Goal: Task Accomplishment & Management: Use online tool/utility

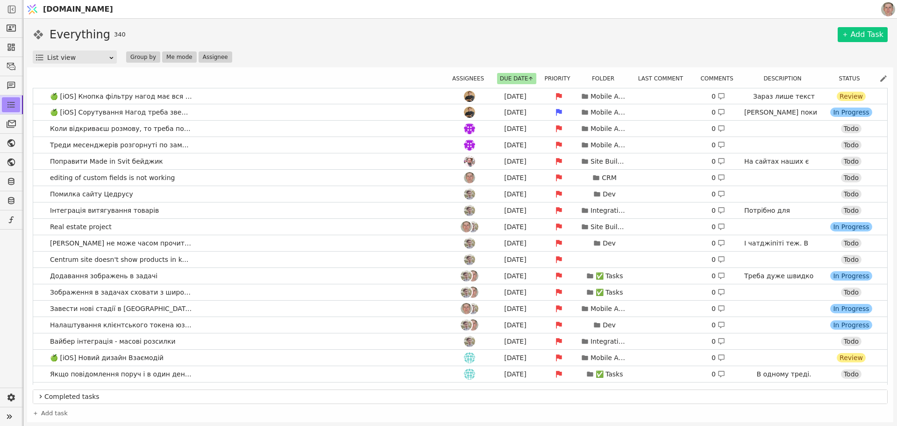
click at [641, 34] on div "Everything 340 Add Task" at bounding box center [460, 34] width 855 height 17
click at [8, 415] on icon at bounding box center [9, 416] width 13 height 13
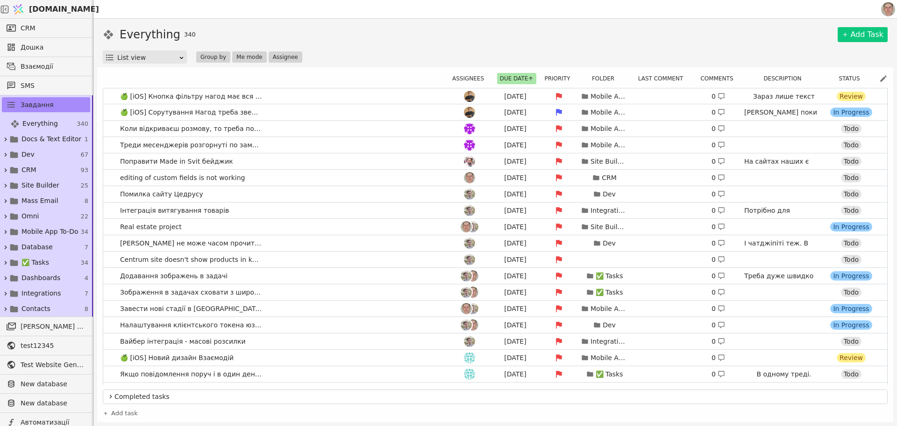
click at [670, 26] on div "Everything 340 Add Task" at bounding box center [495, 34] width 785 height 17
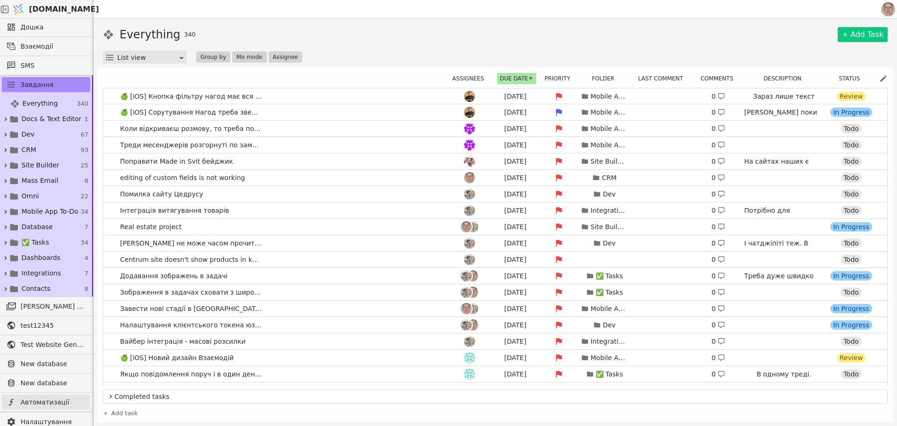
scroll to position [39, 0]
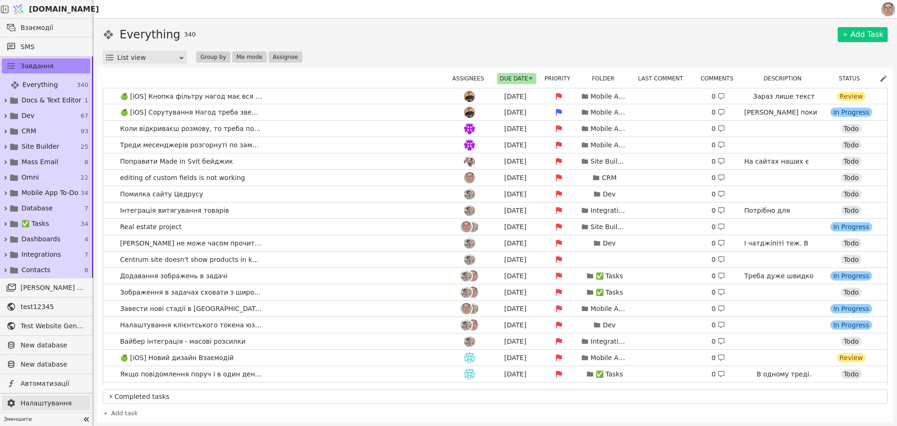
click at [54, 398] on span "Налаштування" at bounding box center [53, 403] width 65 height 10
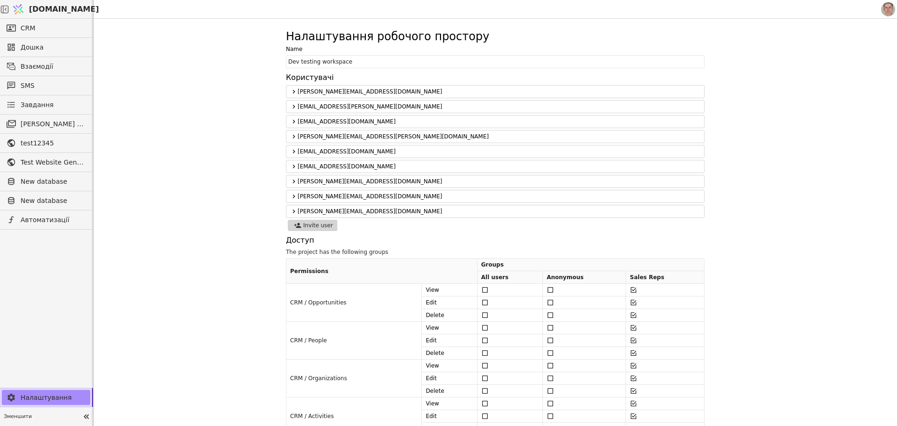
click at [290, 91] on icon at bounding box center [293, 91] width 7 height 11
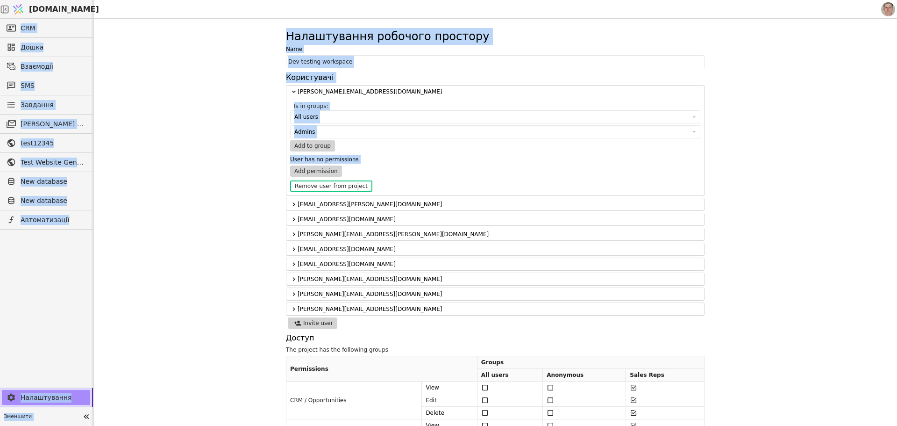
drag, startPoint x: 259, startPoint y: 18, endPoint x: 505, endPoint y: 166, distance: 287.0
click at [505, 166] on div "Svit.One CRM Дошка Взаємодії SMS Завдання Масова розсилки test12345 Test Websit…" at bounding box center [448, 213] width 897 height 426
drag, startPoint x: 855, startPoint y: 187, endPoint x: 568, endPoint y: 133, distance: 292.4
click at [855, 186] on div "Налаштування робочого простору Name Dev testing workspace Користувачі mykola@sv…" at bounding box center [495, 222] width 804 height 407
click at [280, 94] on div "Налаштування робочого простору Name Dev testing workspace Користувачі mykola@sv…" at bounding box center [495, 222] width 804 height 407
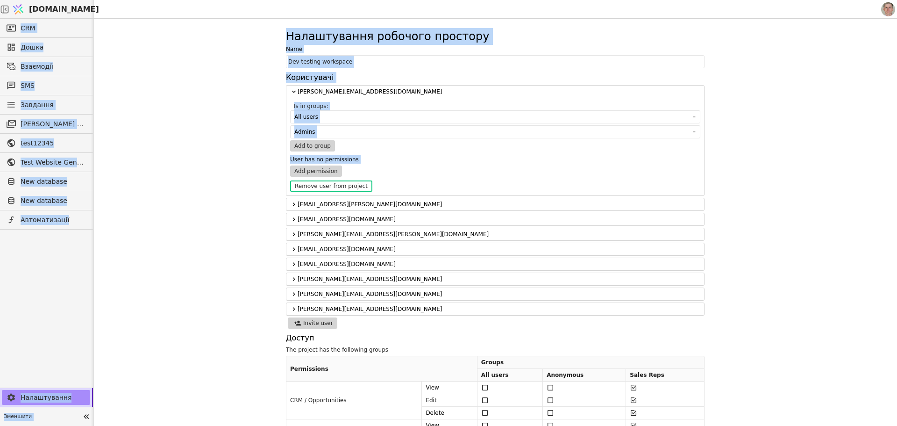
click at [265, 92] on div "Налаштування робочого простору Name Dev testing workspace Користувачі mykola@sv…" at bounding box center [495, 222] width 804 height 407
click at [366, 31] on h1 "Налаштування робочого простору" at bounding box center [387, 36] width 203 height 17
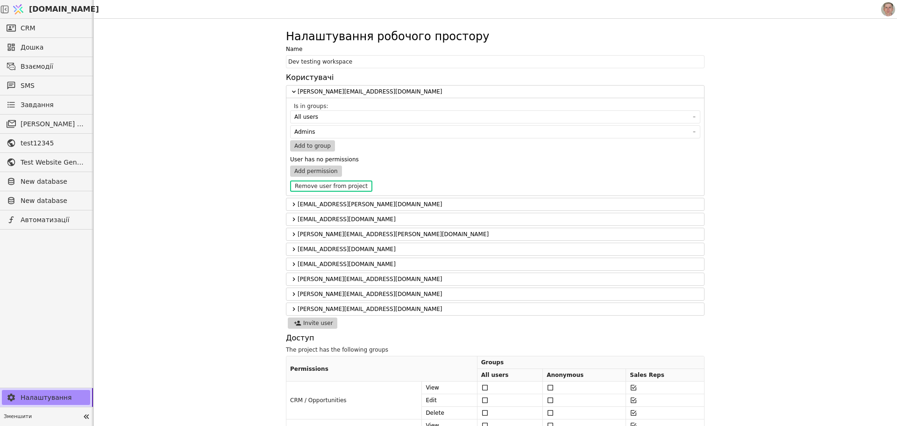
drag, startPoint x: 343, startPoint y: 90, endPoint x: 249, endPoint y: 86, distance: 94.5
click at [291, 89] on div "mykola@svit.one" at bounding box center [495, 92] width 418 height 13
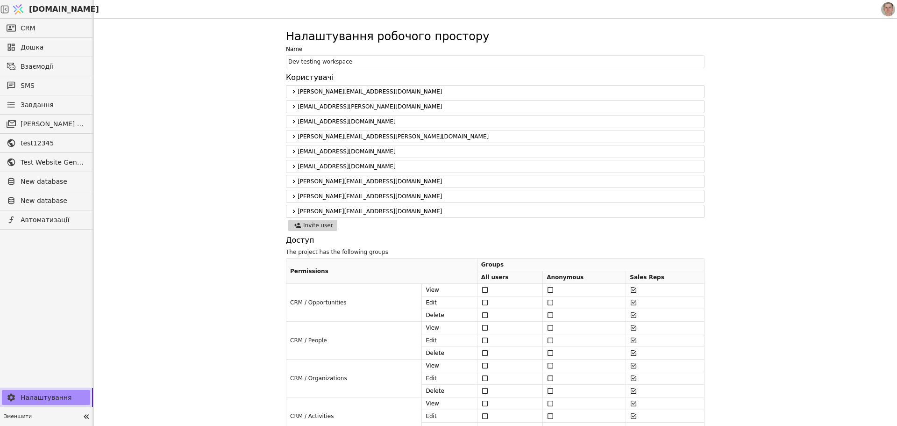
drag, startPoint x: 274, startPoint y: 88, endPoint x: 373, endPoint y: 93, distance: 99.7
click at [373, 93] on div "Налаштування робочого простору Name Dev testing workspace Користувачі mykola@sv…" at bounding box center [495, 222] width 804 height 407
click at [344, 89] on span "mykola@svit.one" at bounding box center [499, 91] width 403 height 8
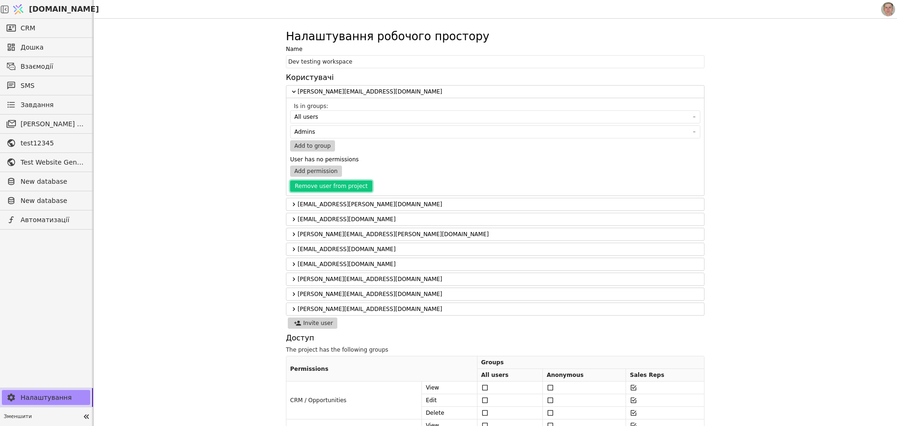
click at [324, 186] on button "Remove user from project" at bounding box center [331, 185] width 82 height 11
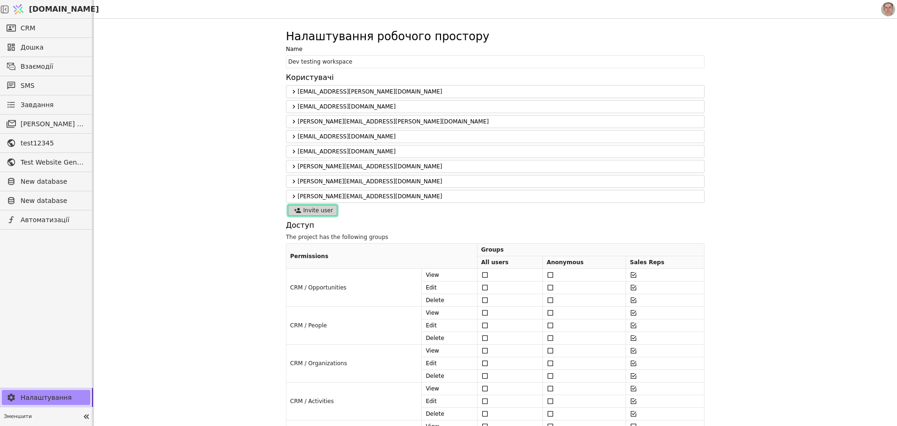
click at [311, 209] on button "Invite user" at bounding box center [313, 210] width 50 height 11
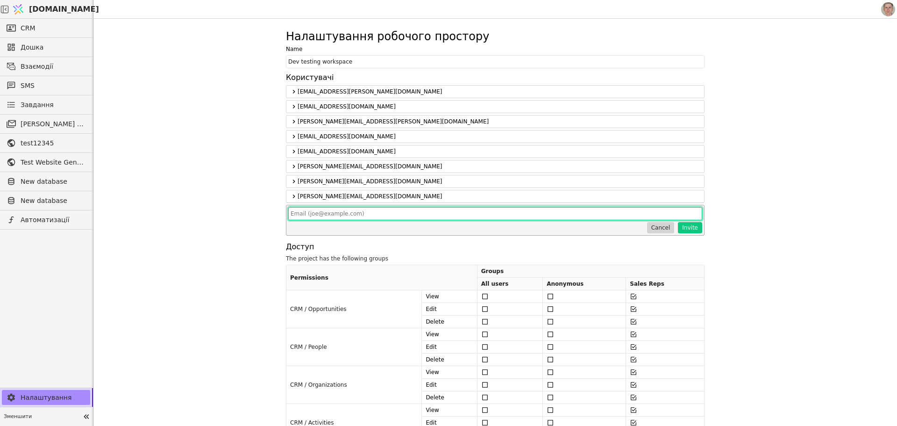
click at [360, 212] on input "text" at bounding box center [495, 213] width 414 height 13
type input "ь"
type input "[PERSON_NAME][EMAIL_ADDRESS][DOMAIN_NAME]"
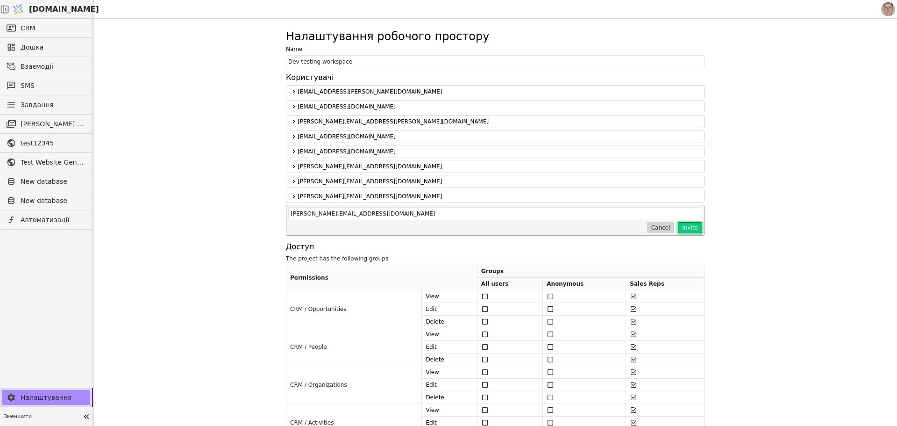
click at [686, 229] on button "Invite" at bounding box center [690, 227] width 24 height 11
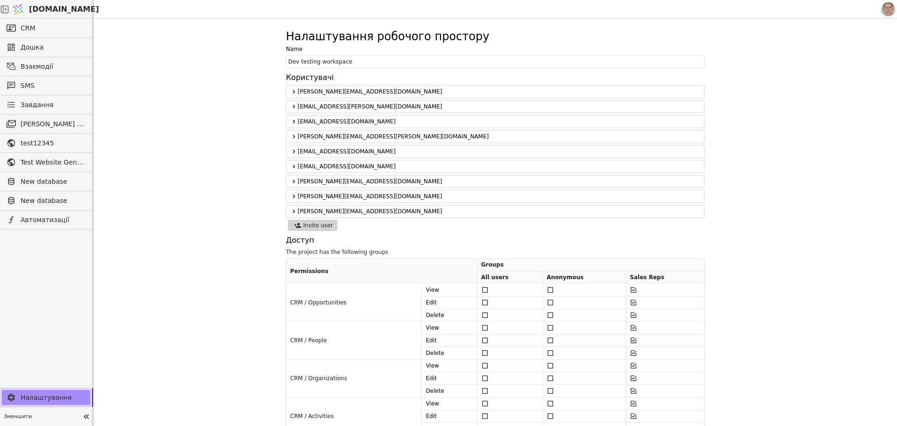
click at [290, 91] on icon at bounding box center [293, 91] width 7 height 11
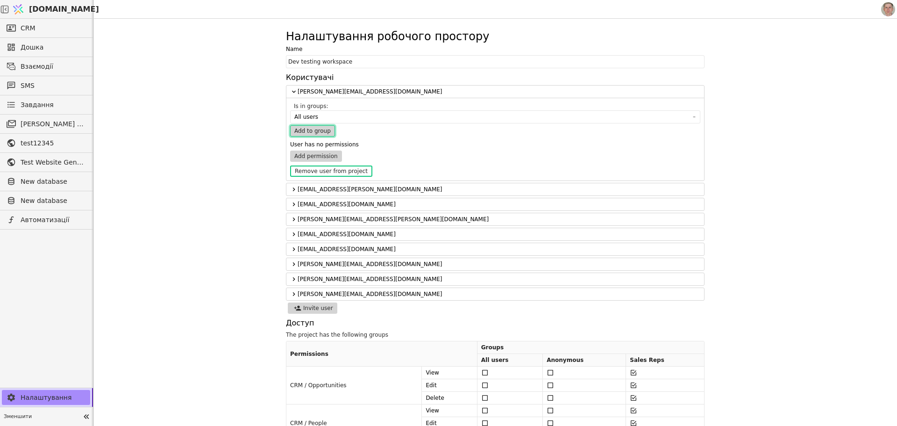
click at [314, 132] on button "Add to group" at bounding box center [312, 130] width 45 height 11
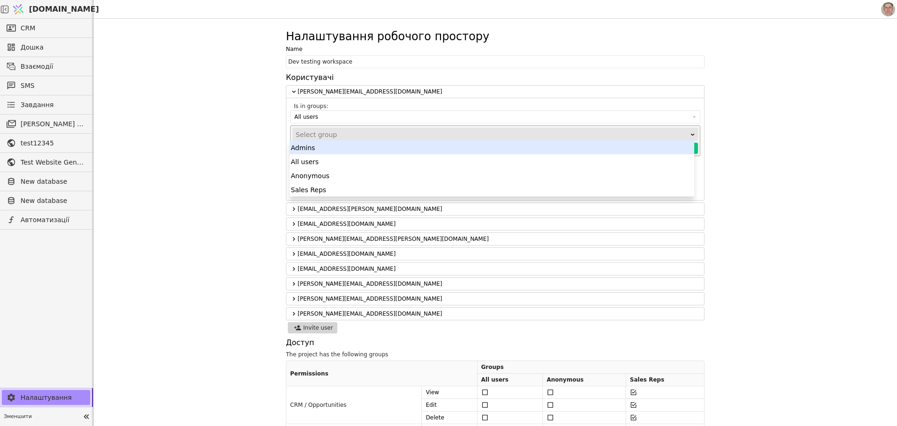
click at [324, 133] on div "Select group" at bounding box center [492, 134] width 393 height 13
click at [334, 149] on div "Admins" at bounding box center [492, 147] width 405 height 14
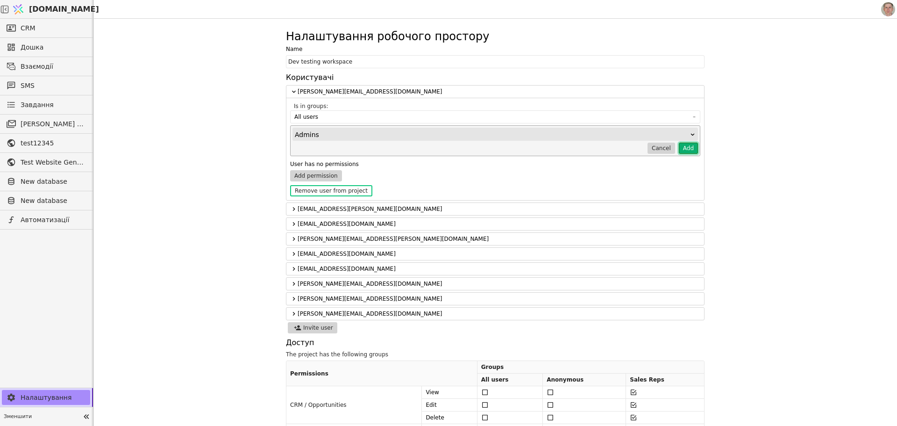
click at [687, 147] on button "Add" at bounding box center [688, 148] width 19 height 11
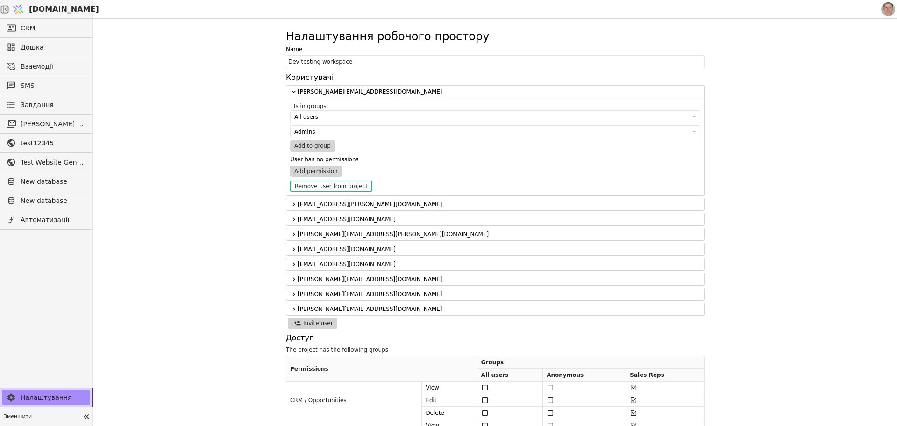
click at [236, 149] on div "Налаштування робочого простору Name Dev testing workspace Користувачі mykola@sv…" at bounding box center [495, 222] width 804 height 407
drag, startPoint x: 827, startPoint y: 228, endPoint x: 849, endPoint y: 251, distance: 32.4
click at [827, 228] on div "Налаштування робочого простору Name Dev testing workspace Користувачі mykola@sv…" at bounding box center [495, 222] width 804 height 407
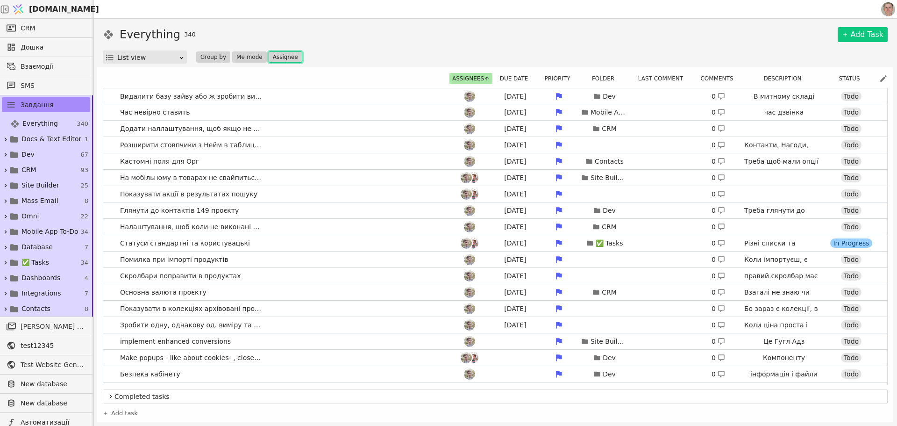
click at [287, 56] on button "Assignee" at bounding box center [286, 56] width 34 height 11
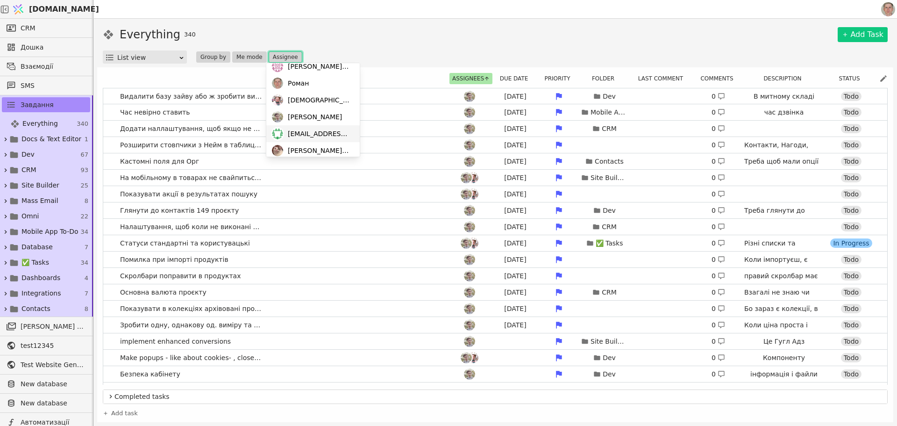
scroll to position [47, 0]
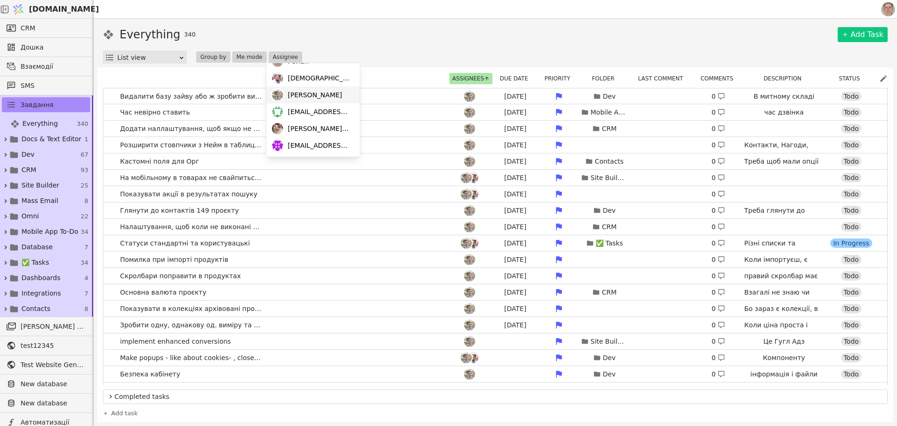
click at [327, 95] on div "Adam" at bounding box center [312, 94] width 93 height 17
click at [372, 32] on div "Everything 165 Add Task" at bounding box center [495, 34] width 785 height 17
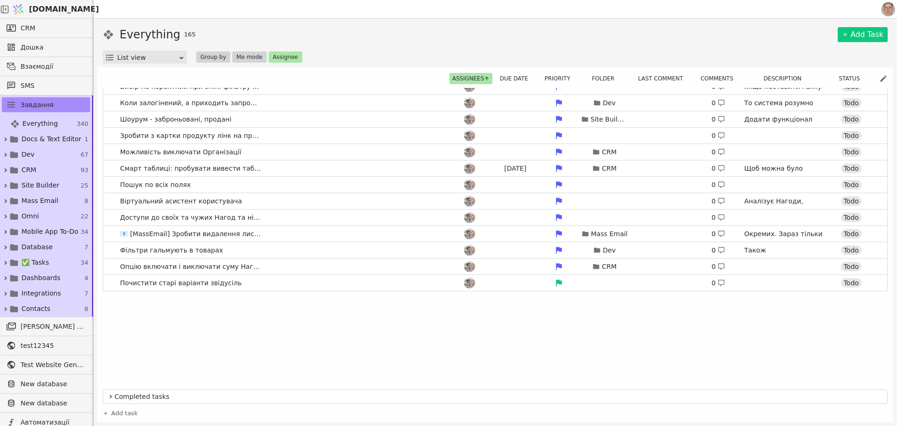
scroll to position [327, 0]
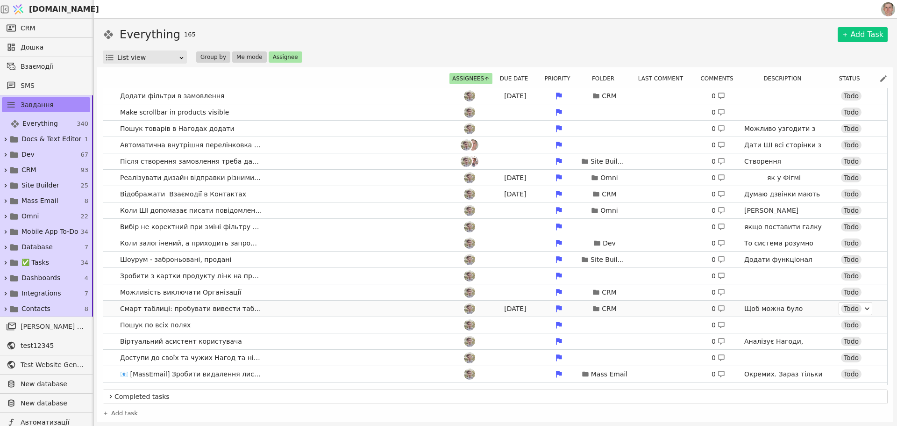
click at [892, 305] on div "Everything 165 Add Task List view Group by Me mode Assignee Assignees Due date …" at bounding box center [495, 222] width 804 height 407
click at [352, 50] on div "Everything 165 Add Task List view Group by Me mode Assignee" at bounding box center [495, 44] width 785 height 37
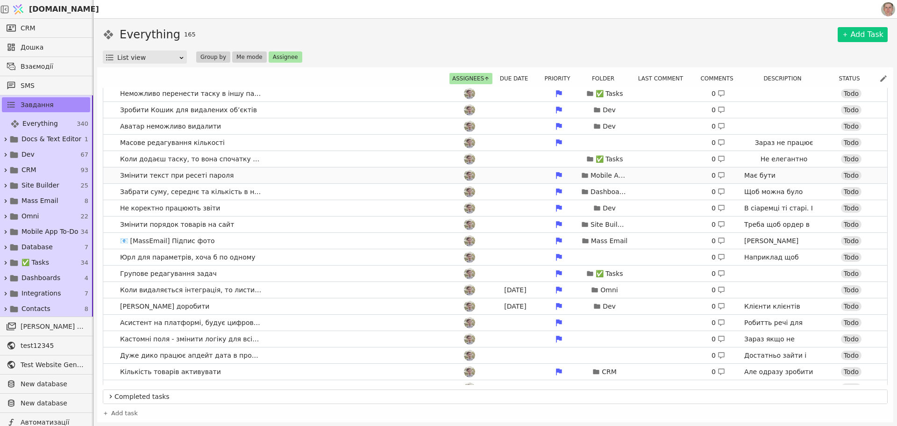
scroll to position [1028, 0]
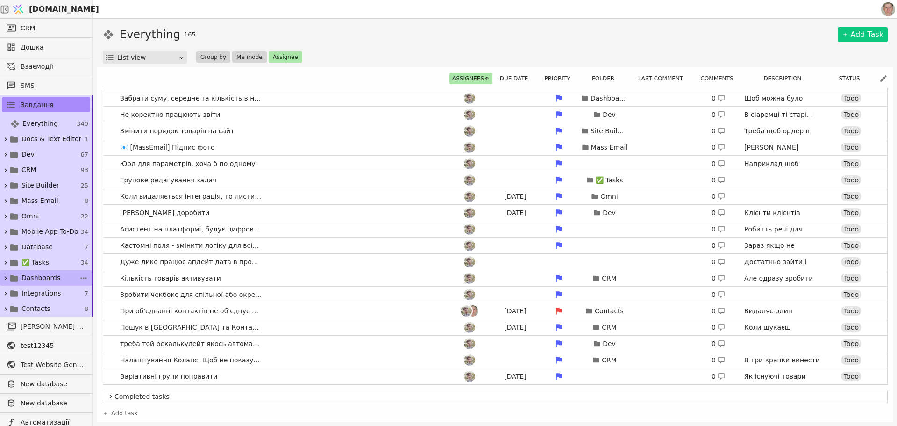
click at [45, 271] on link "Dashboards 4" at bounding box center [46, 277] width 92 height 15
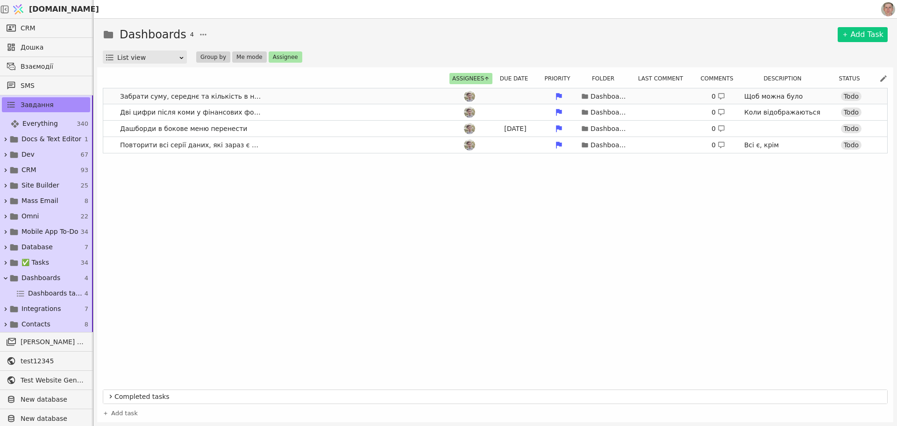
click at [286, 93] on link "Забрати суму, середнє та кількість в налаштування серії Dashboards 0 Щоб можна …" at bounding box center [495, 96] width 784 height 16
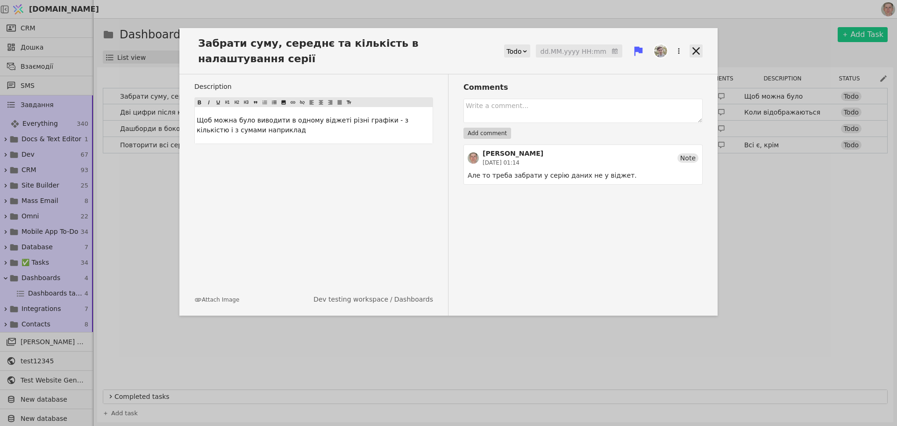
click at [697, 44] on icon at bounding box center [696, 50] width 13 height 13
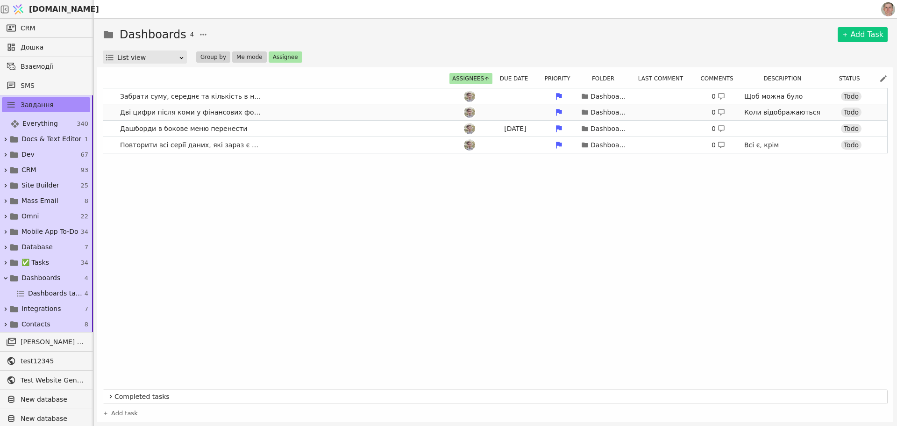
click at [272, 109] on link "Дві цифри після коми у фінансових форматах і одну цифру в інших форматах Dashbo…" at bounding box center [495, 112] width 784 height 16
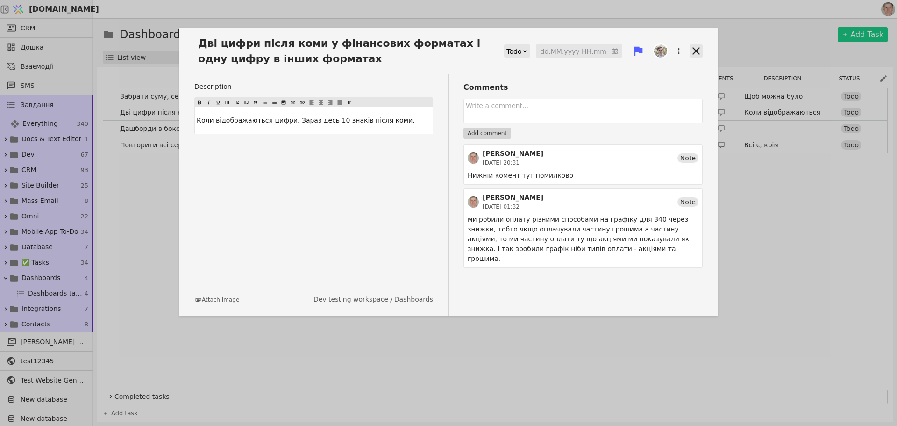
click at [695, 46] on icon at bounding box center [696, 50] width 13 height 13
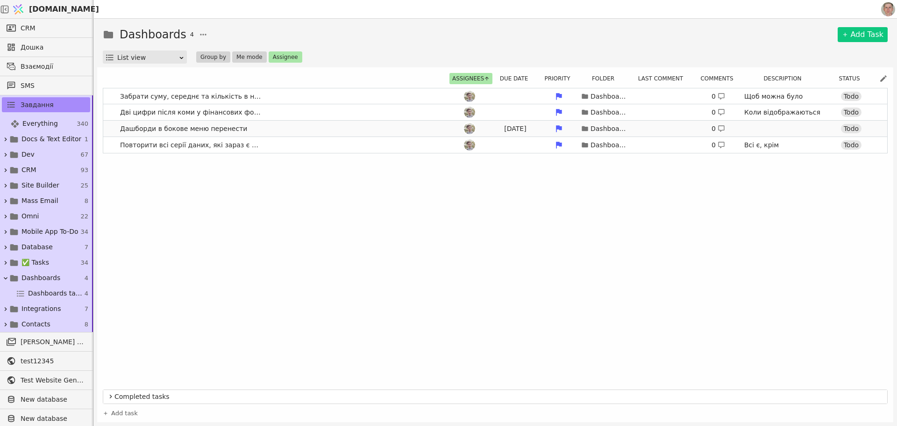
click at [309, 131] on link "Дашборди в бокове меню перенести Sep 18 Dashboards 0 Todo" at bounding box center [495, 129] width 784 height 16
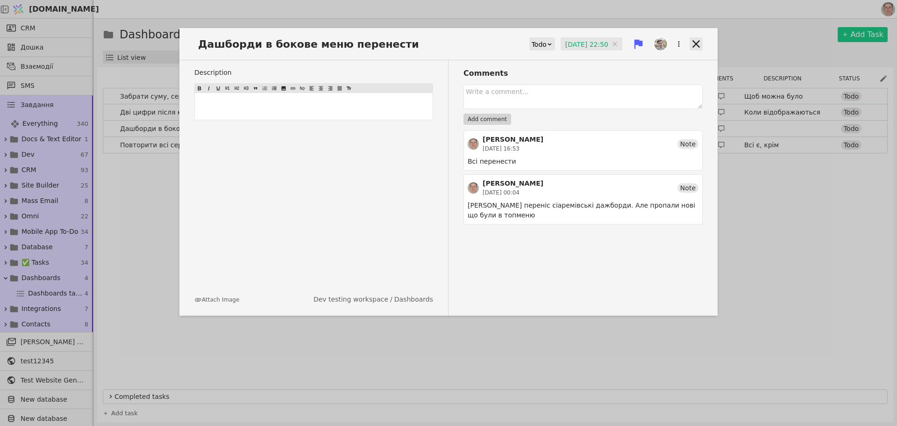
click at [695, 40] on icon at bounding box center [696, 43] width 13 height 13
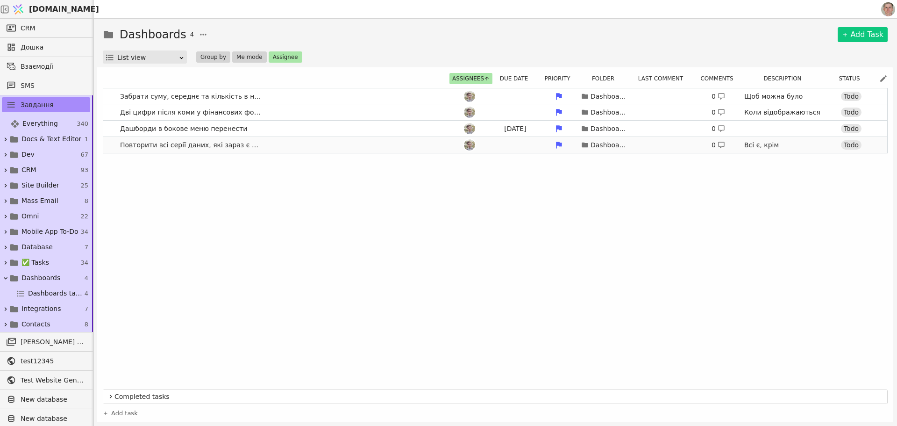
click at [309, 145] on link "Повторити всі серії даних, які зараз є в З40 Dashboards 0 Всі є, крім Середня ц…" at bounding box center [495, 145] width 784 height 16
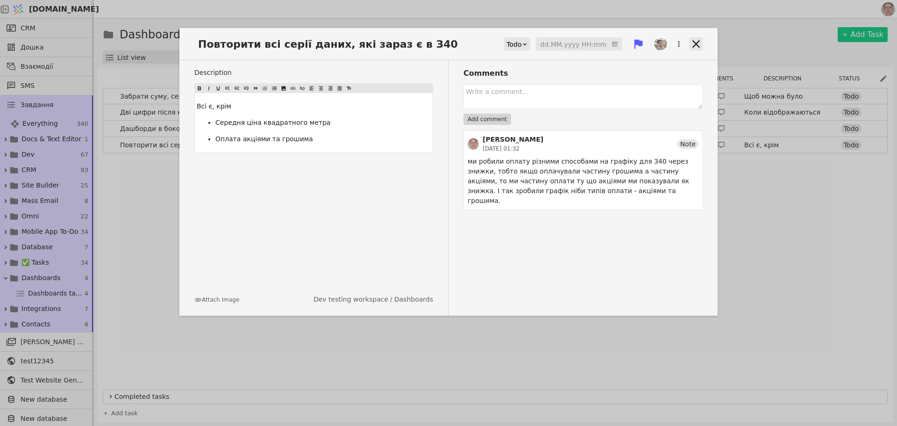
click at [694, 41] on icon at bounding box center [696, 43] width 7 height 7
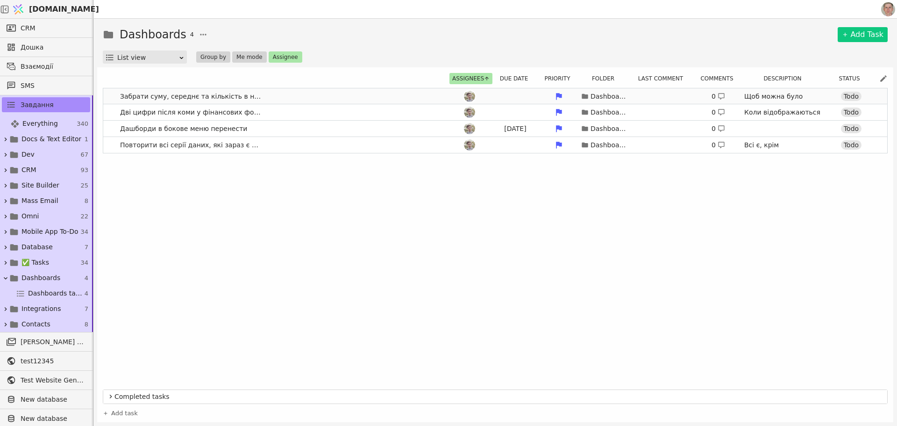
click at [314, 96] on link "Забрати суму, середнє та кількість в налаштування серії Dashboards 0 Щоб можна …" at bounding box center [495, 96] width 784 height 16
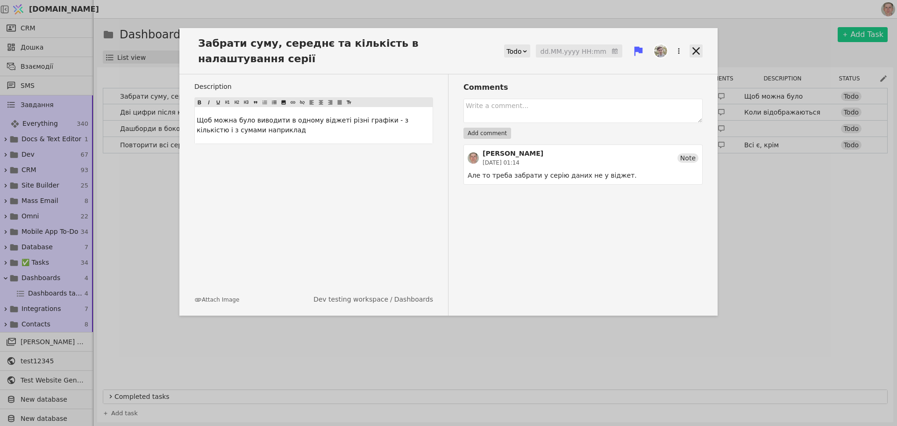
click at [697, 47] on icon at bounding box center [696, 50] width 7 height 7
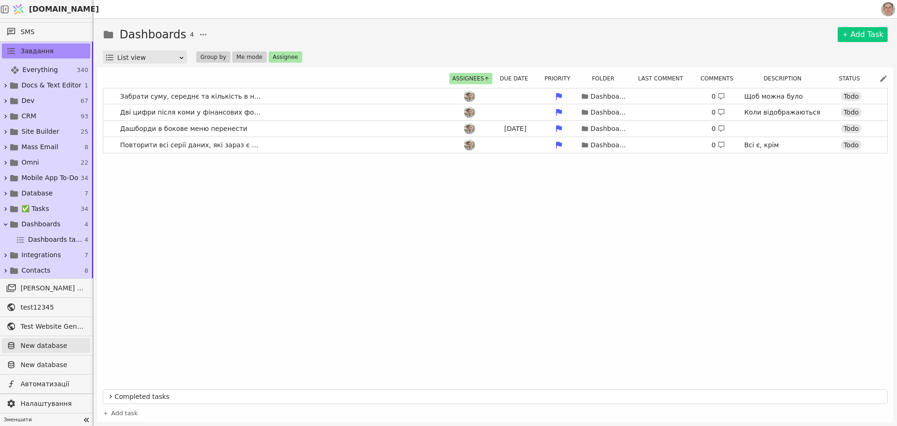
scroll to position [54, 0]
click at [296, 108] on link "Дві цифри після коми у фінансових форматах і одну цифру в інших форматах Dashbo…" at bounding box center [495, 112] width 784 height 16
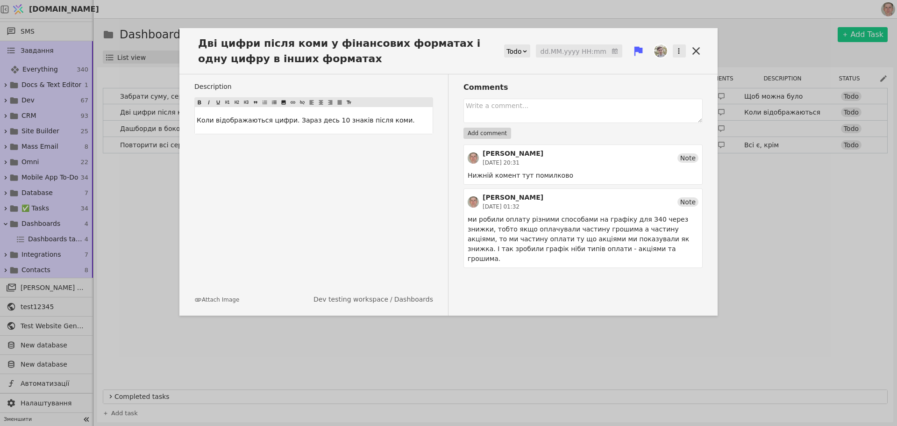
click at [681, 48] on icon "button" at bounding box center [679, 51] width 8 height 8
click at [652, 64] on div "Delete" at bounding box center [629, 66] width 107 height 13
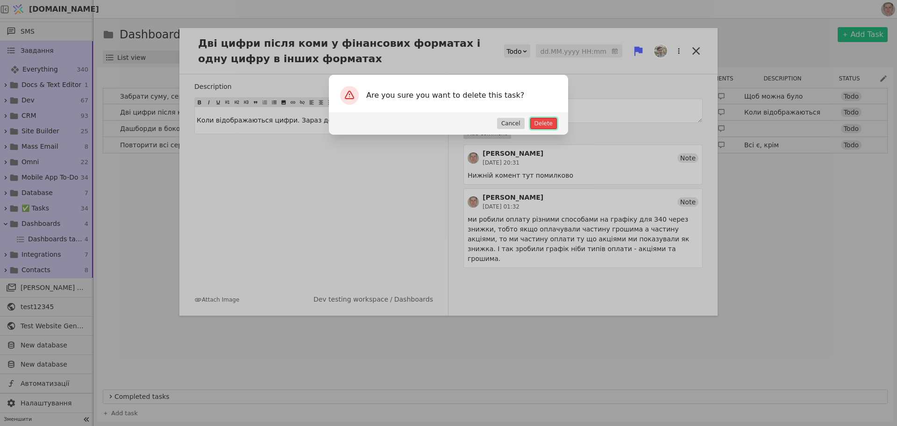
drag, startPoint x: 544, startPoint y: 122, endPoint x: 543, endPoint y: 110, distance: 12.3
click at [544, 122] on button "Delete" at bounding box center [543, 123] width 27 height 11
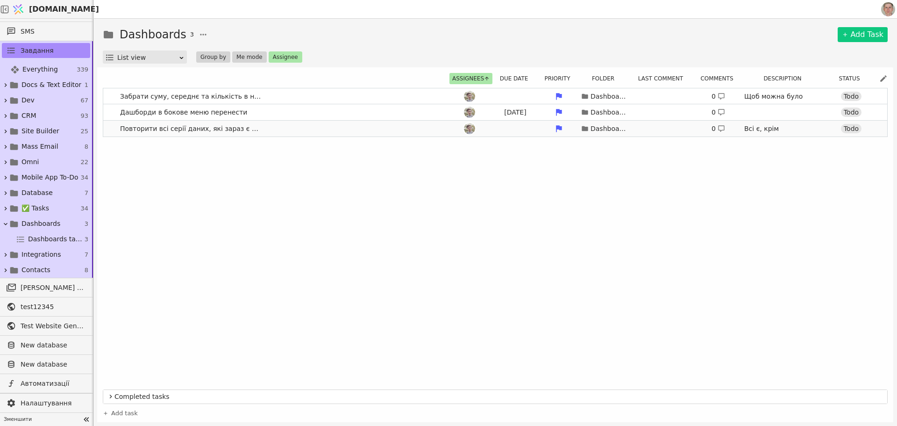
click at [288, 130] on link "Повторити всі серії даних, які зараз є в З40 Dashboards 0 Всі є, крім Середня ц…" at bounding box center [495, 129] width 784 height 16
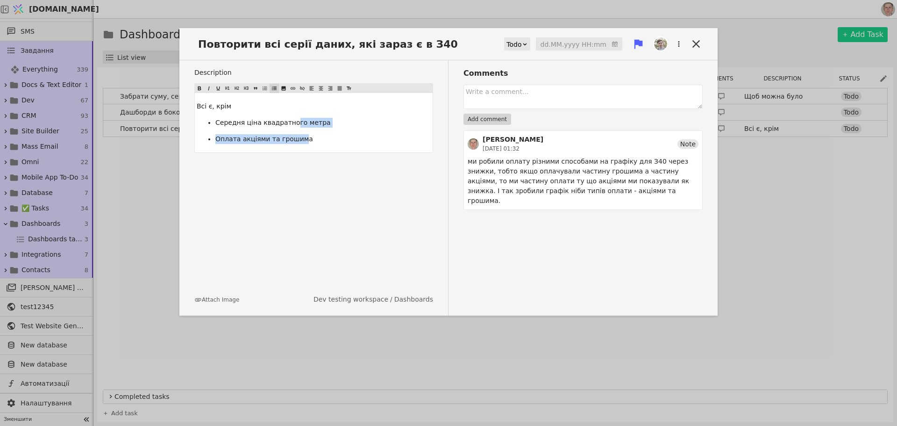
click at [301, 139] on ul "Середня ціна квадратного метра Оплата акціями та грошима" at bounding box center [314, 131] width 234 height 26
click at [341, 119] on p "Середня ціна квадратного метра" at bounding box center [322, 123] width 215 height 10
click at [329, 122] on p "Середня ціна квадратного метра" at bounding box center [322, 123] width 215 height 10
click at [333, 120] on p "Середня ціна квадратного метра" at bounding box center [322, 123] width 215 height 10
click at [299, 120] on span "Середня ціна квадратного метра" at bounding box center [272, 122] width 115 height 7
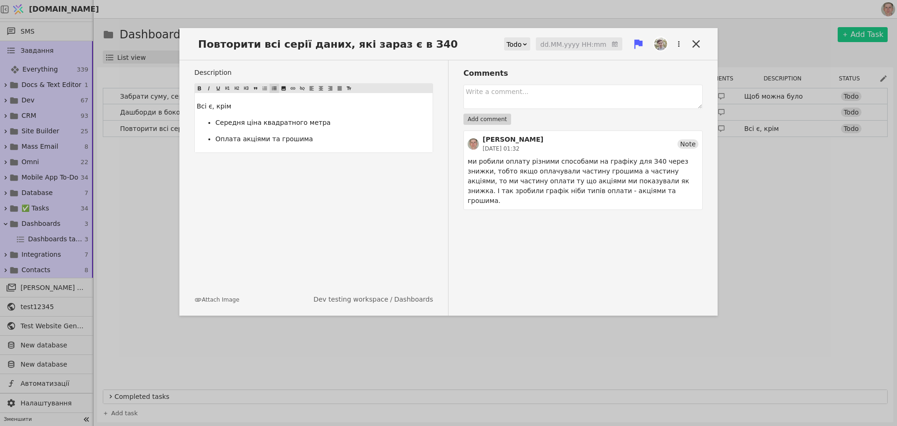
click at [277, 119] on span "Середня ціна квадратного метра" at bounding box center [272, 122] width 115 height 7
drag, startPoint x: 261, startPoint y: 136, endPoint x: 272, endPoint y: 136, distance: 11.2
click at [272, 136] on span "Оплата акціями та грошима" at bounding box center [264, 138] width 98 height 7
click at [322, 139] on p "Оплата акціями та грошима" at bounding box center [322, 139] width 215 height 10
drag, startPoint x: 238, startPoint y: 122, endPoint x: 249, endPoint y: 137, distance: 18.5
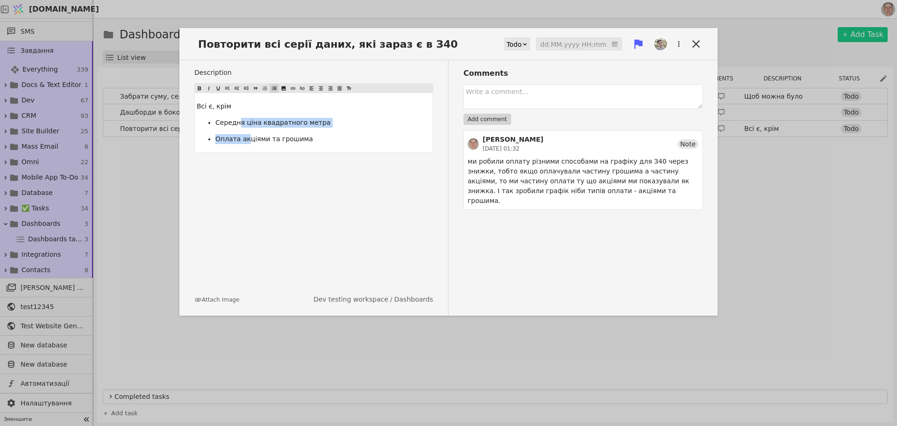
click at [249, 137] on ul "Середня ціна квадратного метра Оплата акціями та грошима" at bounding box center [314, 131] width 234 height 26
drag, startPoint x: 200, startPoint y: 107, endPoint x: 229, endPoint y: 105, distance: 28.6
click at [229, 105] on span "Всі є, крім" at bounding box center [214, 105] width 35 height 7
click at [275, 122] on span "Середня ціна квадратного метра" at bounding box center [272, 122] width 115 height 7
drag, startPoint x: 259, startPoint y: 120, endPoint x: 271, endPoint y: 141, distance: 24.3
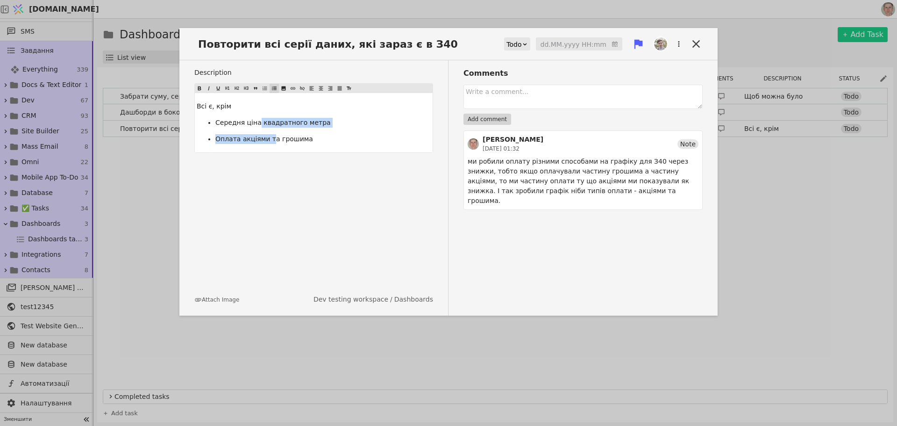
click at [271, 141] on ul "Середня ціна квадратного метра Оплата акціями та грошима" at bounding box center [314, 131] width 234 height 26
click at [250, 127] on p "Середня ціна квадратного метра" at bounding box center [322, 123] width 215 height 10
drag, startPoint x: 217, startPoint y: 123, endPoint x: 351, endPoint y: 121, distance: 133.7
click at [351, 121] on p "Середня ціна квадратного метра" at bounding box center [322, 123] width 215 height 10
drag, startPoint x: 216, startPoint y: 143, endPoint x: 324, endPoint y: 143, distance: 108.4
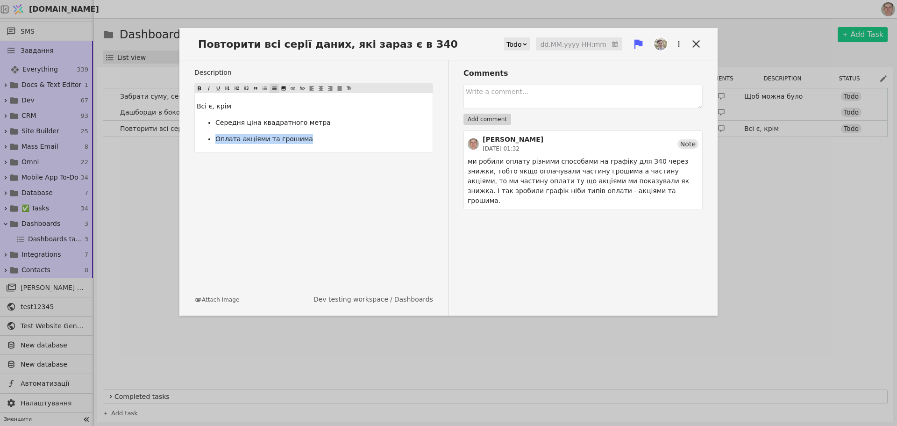
click at [324, 143] on p "Оплата акціями та грошима" at bounding box center [322, 139] width 215 height 10
click at [334, 137] on p "Оплата акціями та грошима" at bounding box center [322, 139] width 215 height 10
click at [318, 142] on p "Оплата акціями та грошима" at bounding box center [322, 139] width 215 height 10
drag, startPoint x: 319, startPoint y: 140, endPoint x: 132, endPoint y: 143, distance: 186.5
click at [132, 143] on div "Повторити всі серії даних, які зараз є в З40 Todo dd.MM.yyyy HH:mm Description …" at bounding box center [448, 213] width 897 height 426
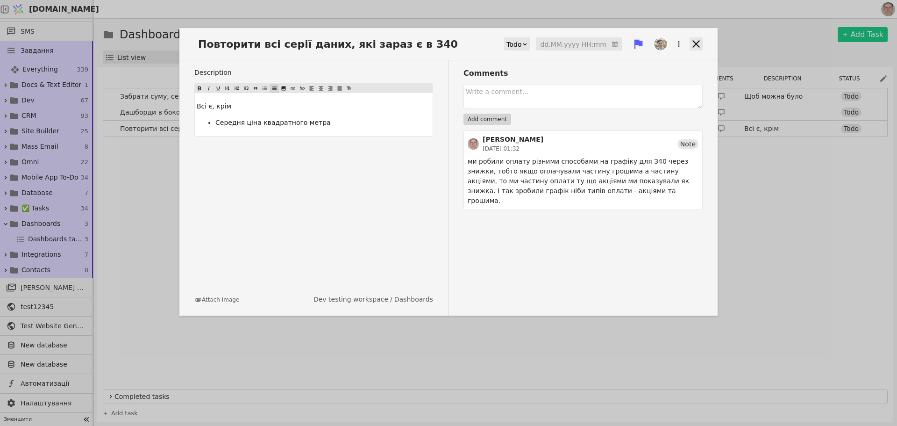
click at [694, 41] on icon at bounding box center [696, 43] width 13 height 13
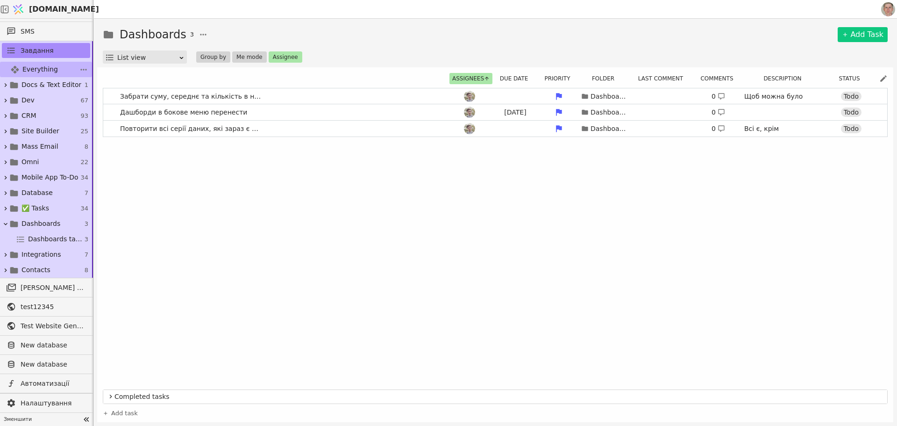
click at [35, 68] on span "Everything" at bounding box center [40, 69] width 36 height 10
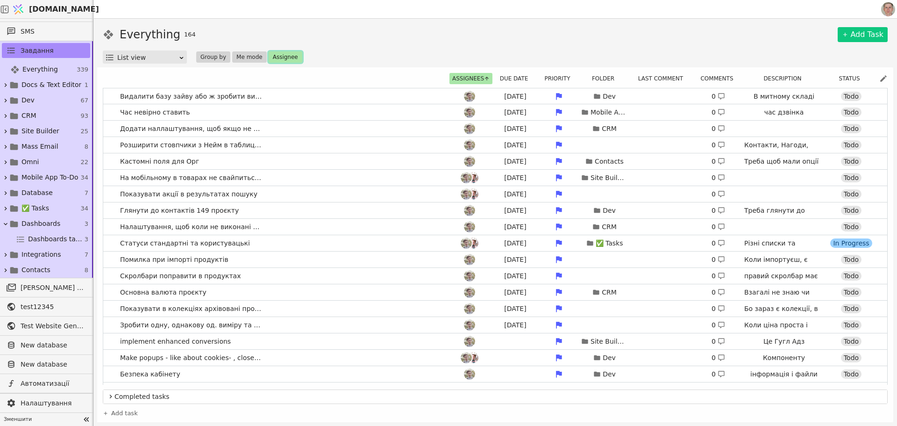
click at [284, 58] on button "Assignee" at bounding box center [286, 56] width 34 height 11
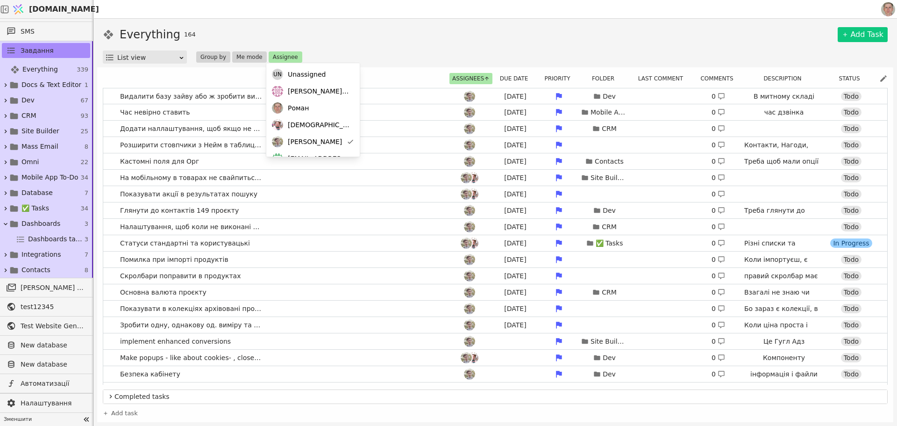
click at [401, 51] on div "List view Group by Me mode Assignee" at bounding box center [495, 56] width 785 height 13
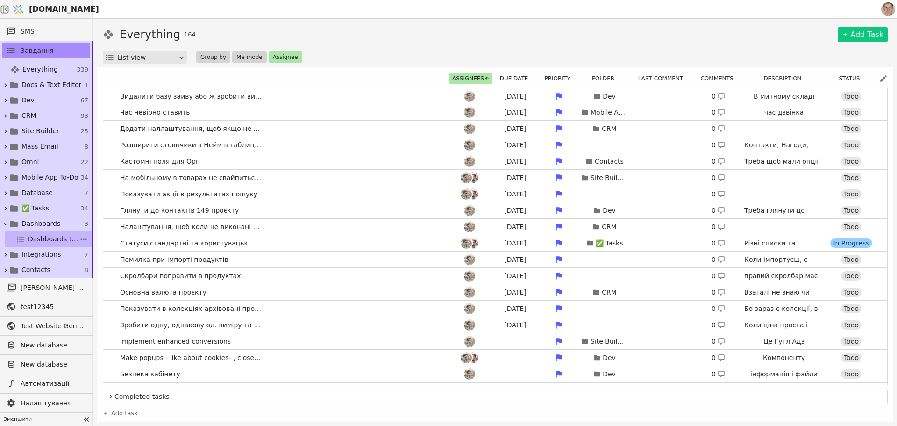
click at [54, 235] on span "Dashboards tasks" at bounding box center [53, 239] width 51 height 10
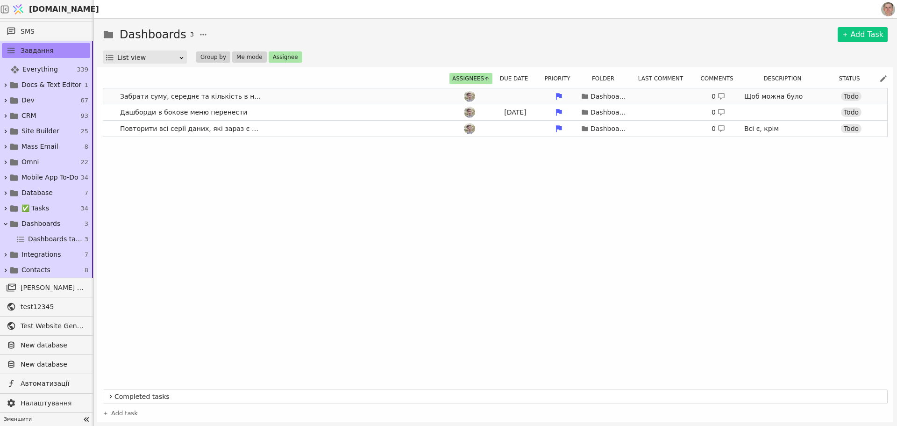
click at [288, 95] on link "Забрати суму, середнє та кількість в налаштування серії Dashboards 0 Щоб можна …" at bounding box center [495, 96] width 784 height 16
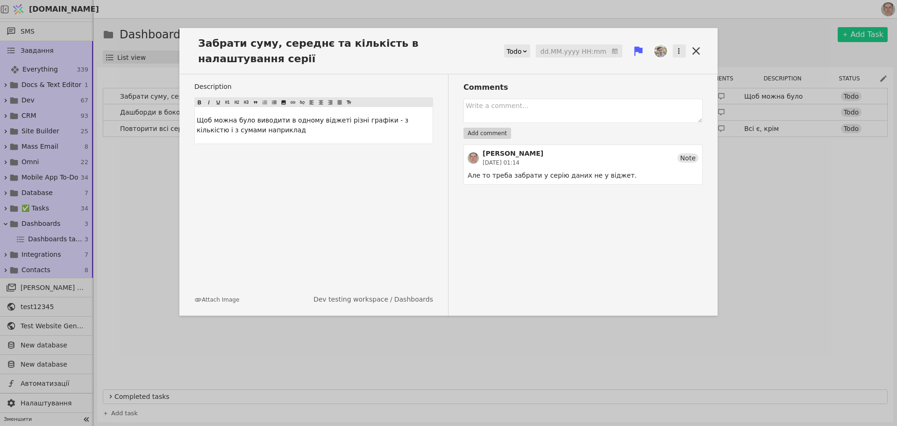
drag, startPoint x: 694, startPoint y: 40, endPoint x: 681, endPoint y: 43, distance: 13.5
click at [694, 44] on icon at bounding box center [696, 50] width 13 height 13
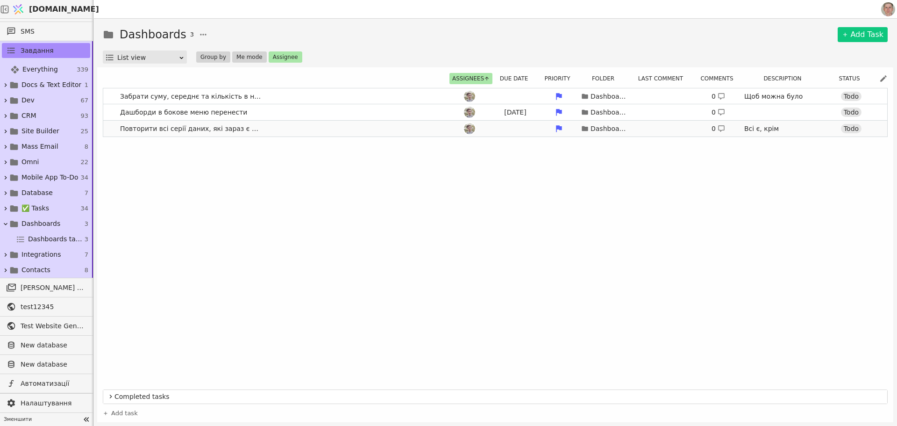
click at [291, 130] on link "Повторити всі серії даних, які зараз є в З40 Dashboards 0 Всі є, крім Середня ц…" at bounding box center [495, 129] width 784 height 16
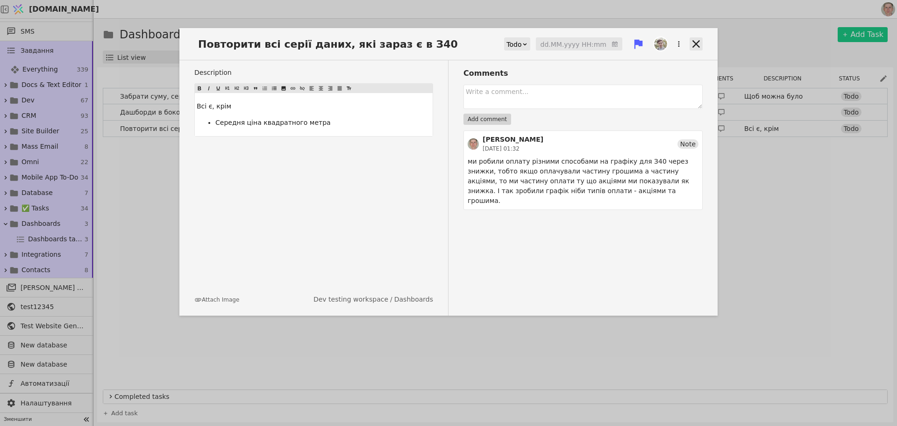
click at [697, 42] on icon at bounding box center [696, 43] width 13 height 13
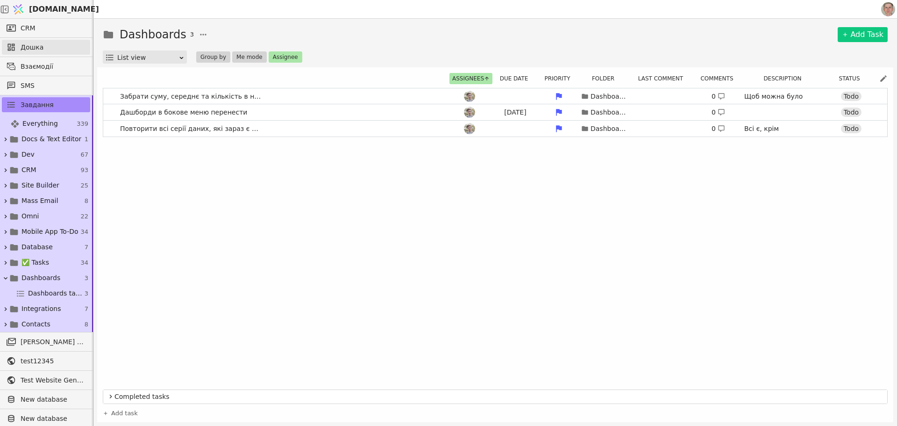
click at [46, 46] on span "Дошка" at bounding box center [53, 48] width 65 height 10
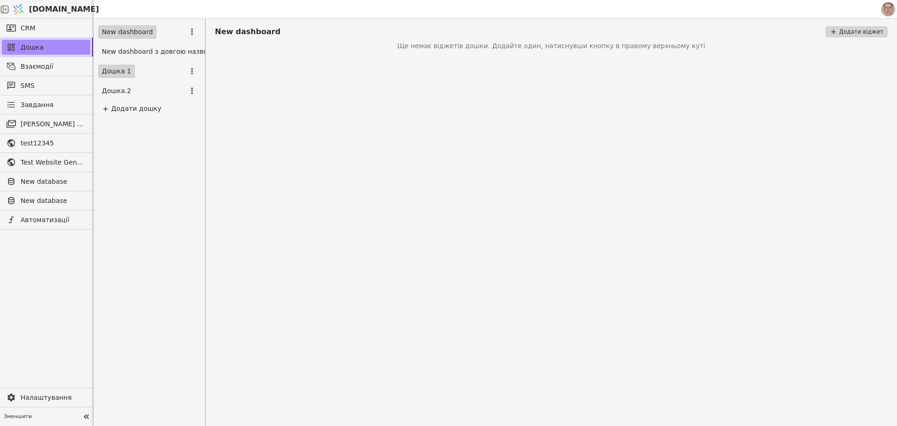
click at [118, 70] on link "Дошка 1" at bounding box center [116, 71] width 37 height 14
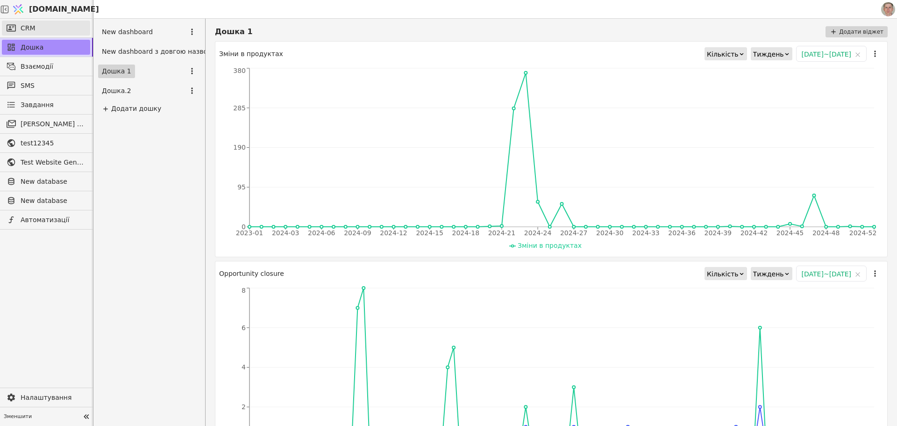
click at [41, 26] on link "CRM" at bounding box center [46, 28] width 88 height 15
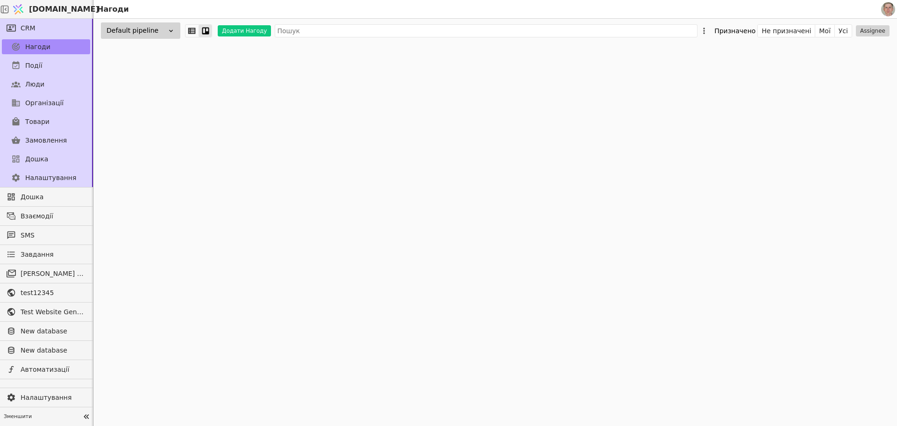
click at [43, 157] on span "Дошка" at bounding box center [36, 159] width 23 height 10
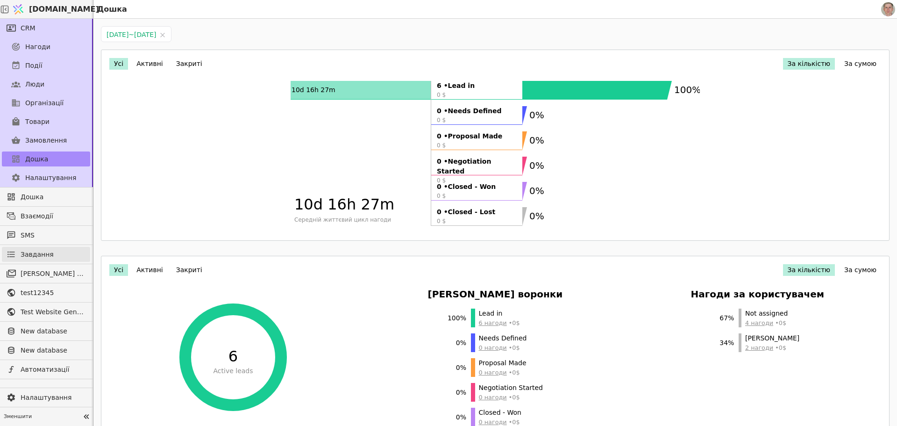
click at [49, 253] on span "Завдання" at bounding box center [37, 255] width 33 height 10
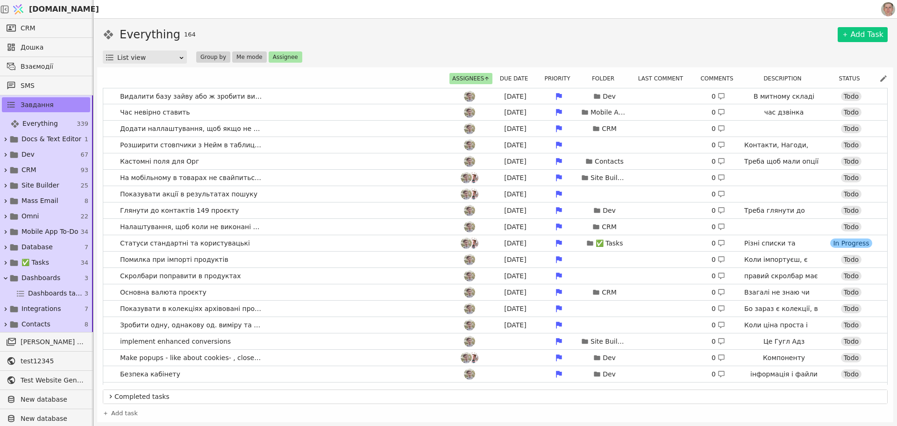
click at [400, 38] on div "Everything 164 Add Task" at bounding box center [495, 34] width 785 height 17
click at [54, 122] on span "Everything" at bounding box center [40, 124] width 36 height 10
click at [48, 23] on link "CRM" at bounding box center [46, 28] width 88 height 15
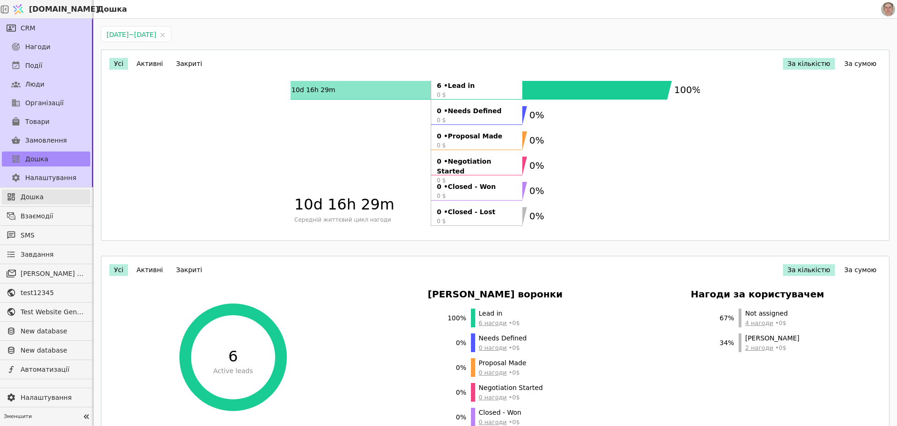
click at [47, 197] on span "Дошка" at bounding box center [53, 197] width 65 height 10
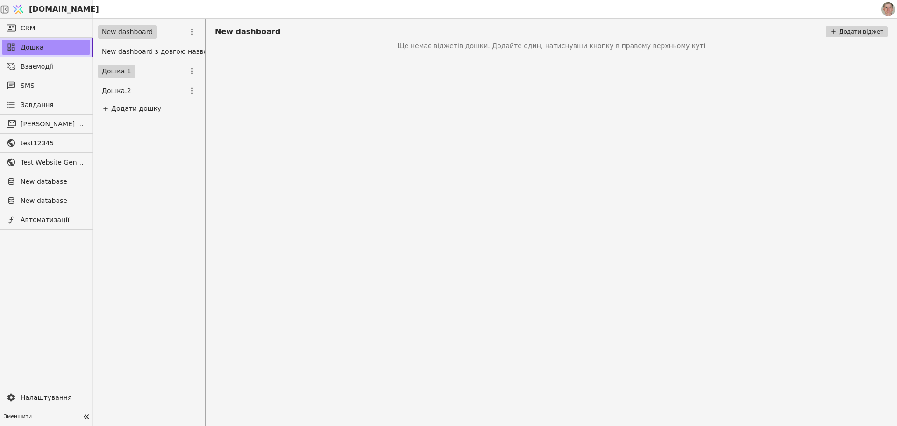
click at [118, 73] on link "Дошка 1" at bounding box center [116, 71] width 37 height 14
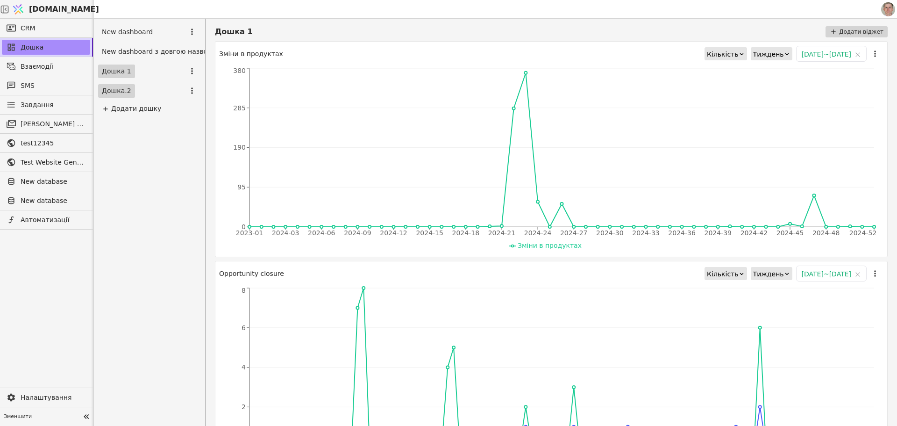
click at [122, 91] on link "Дошка.2" at bounding box center [116, 91] width 37 height 14
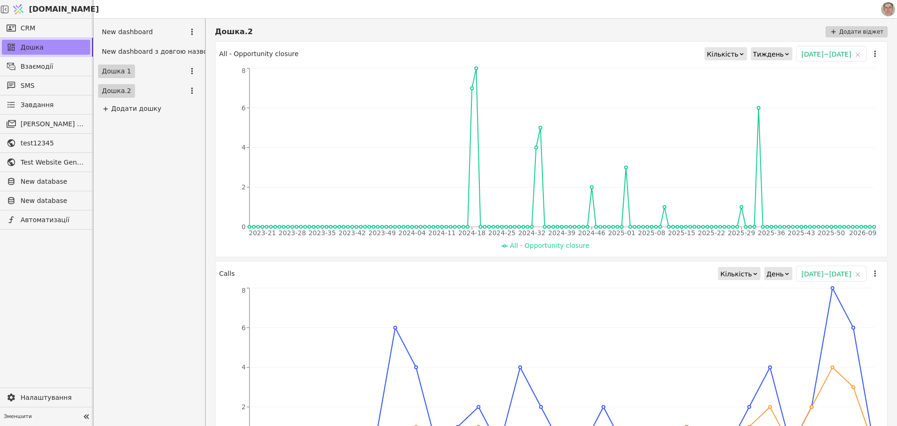
click at [122, 71] on link "Дошка 1" at bounding box center [116, 71] width 37 height 14
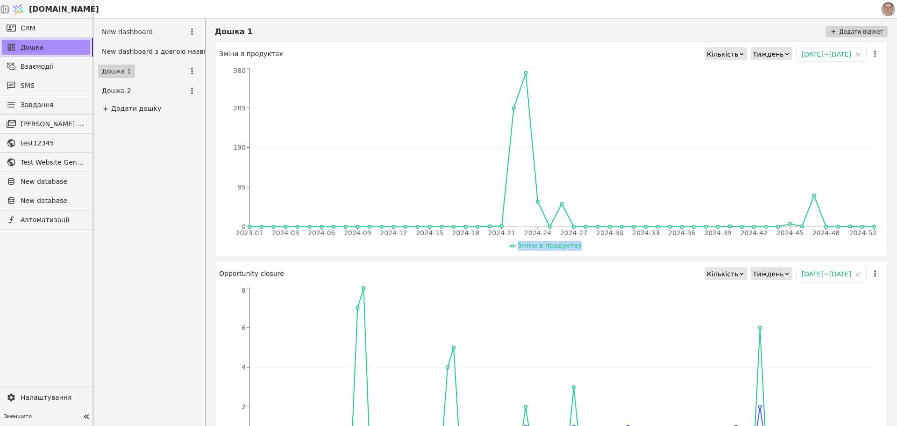
drag, startPoint x: 577, startPoint y: 246, endPoint x: 514, endPoint y: 246, distance: 63.1
click at [515, 246] on ul "Зміни в продуктах" at bounding box center [548, 246] width 653 height 10
click at [856, 32] on button "Додати віджет" at bounding box center [857, 31] width 62 height 11
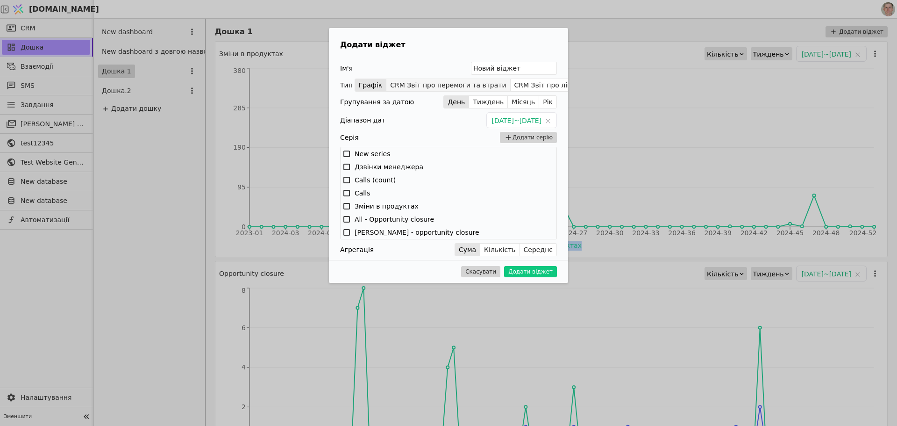
click at [403, 85] on button "CRM Звіт про перемоги та втрати" at bounding box center [448, 85] width 124 height 13
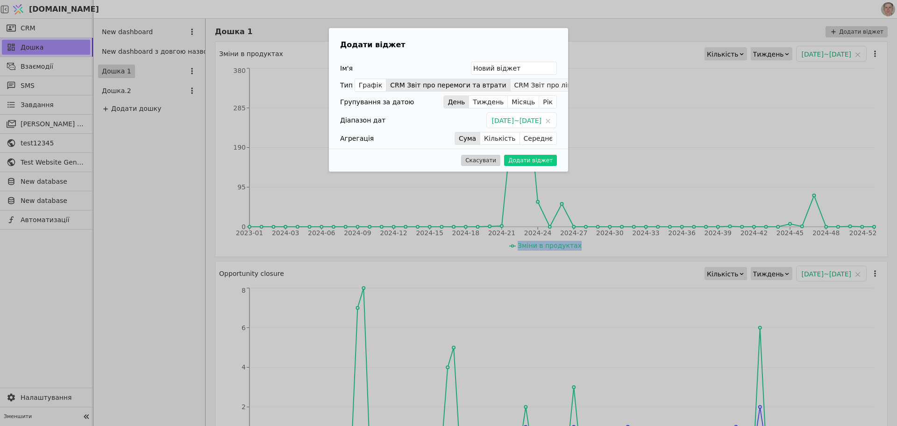
click at [531, 84] on button "CRM Звіт про лійку" at bounding box center [547, 85] width 73 height 13
click at [443, 83] on button "CRM Звіт про перемоги та втрати" at bounding box center [448, 85] width 124 height 13
click at [518, 85] on button "CRM Звіт про лійку" at bounding box center [547, 85] width 73 height 13
click at [536, 159] on button "Додати віджет" at bounding box center [530, 160] width 53 height 11
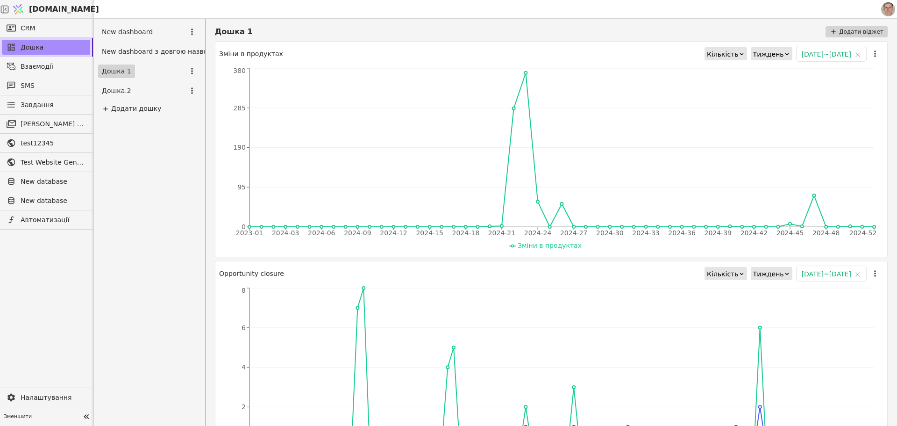
click at [753, 51] on div "Тиждень" at bounding box center [768, 54] width 31 height 13
click at [738, 97] on div "Місяць" at bounding box center [735, 95] width 38 height 14
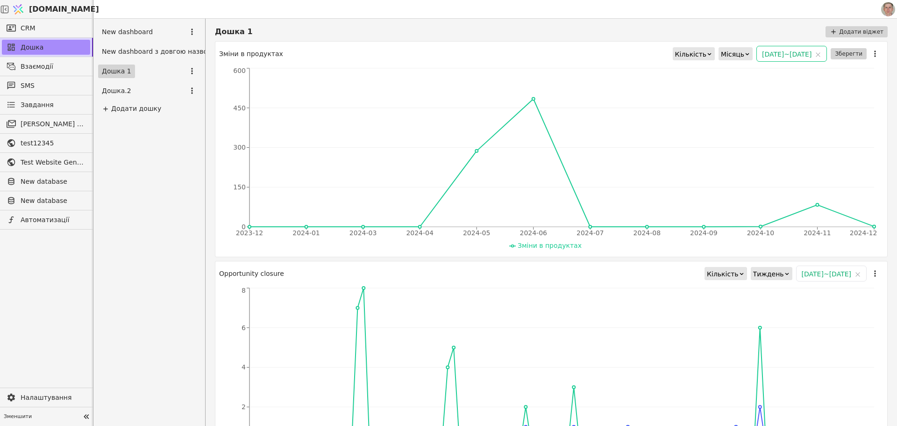
click at [784, 49] on input "2024-01-01 ~ 2024-12-31" at bounding box center [792, 53] width 70 height 15
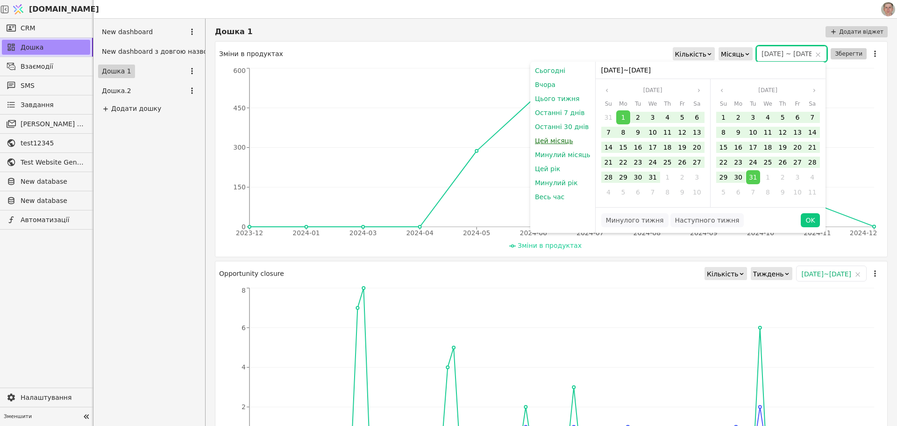
click at [561, 139] on button "Цей місяць" at bounding box center [553, 141] width 47 height 14
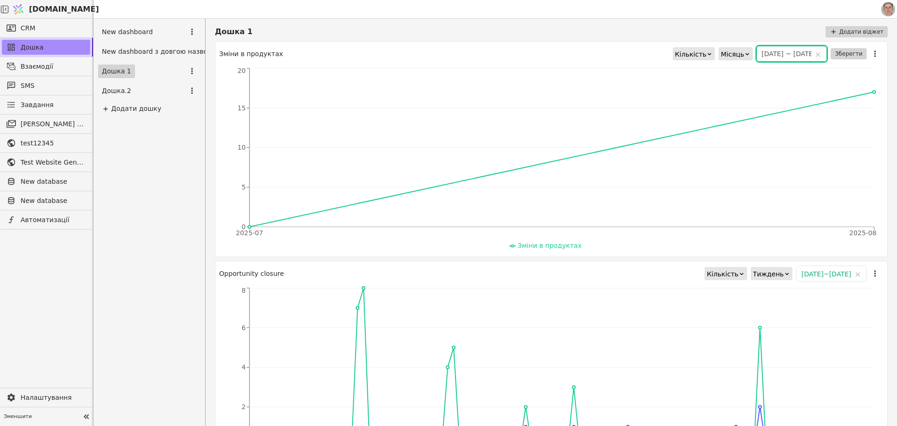
click at [759, 48] on input "2025-08-01 ~ 2025-08-27" at bounding box center [792, 53] width 70 height 15
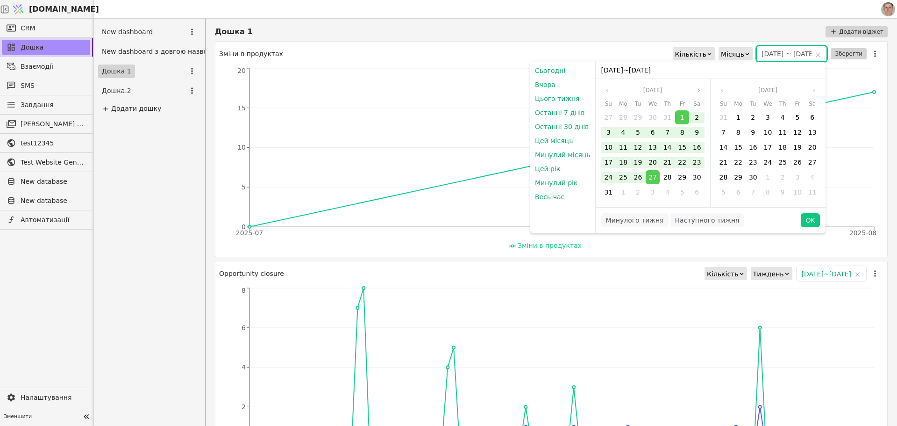
click at [617, 68] on div "2025-08-01 ~ 2025-08-27" at bounding box center [711, 70] width 230 height 17
click at [650, 87] on button "Aug 2025" at bounding box center [653, 90] width 27 height 11
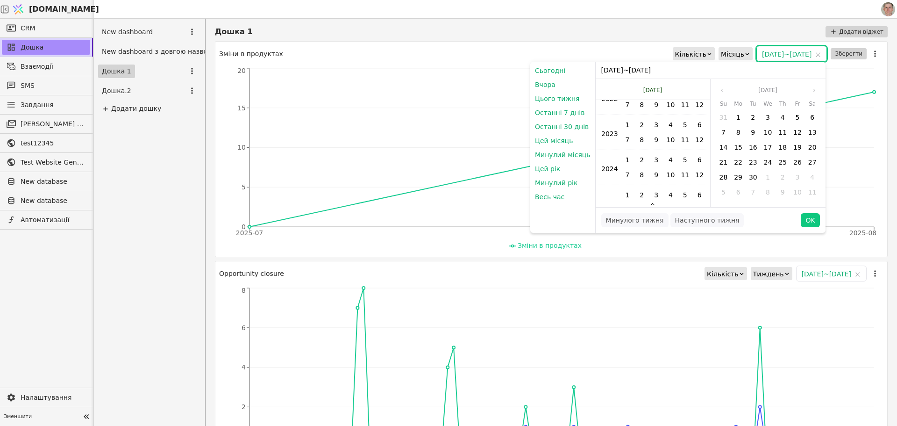
scroll to position [4288, 0]
click at [623, 110] on span "7" at bounding box center [628, 113] width 14 height 14
click at [808, 216] on button "OK" at bounding box center [810, 220] width 19 height 14
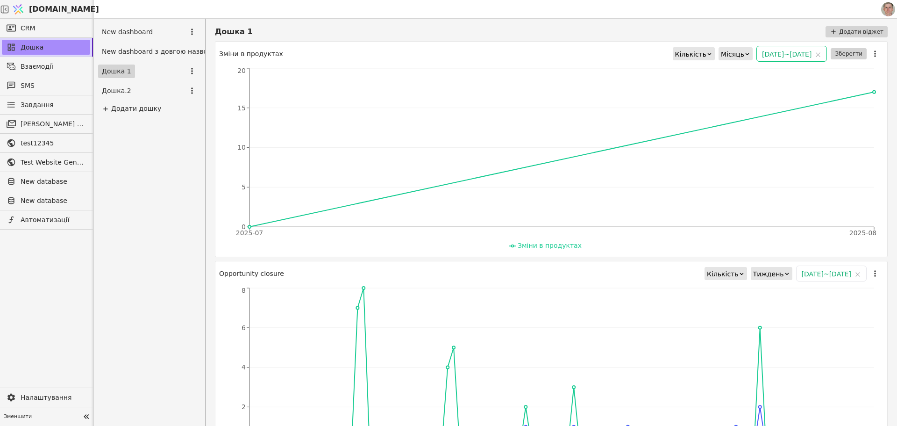
click at [771, 50] on input "2025-08-01 ~ 2025-08-27" at bounding box center [792, 53] width 70 height 15
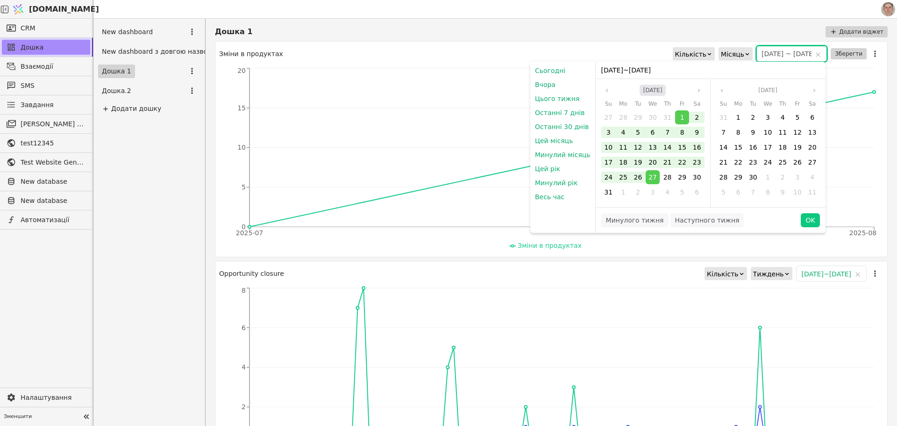
click at [651, 88] on button "Aug 2025" at bounding box center [653, 90] width 27 height 11
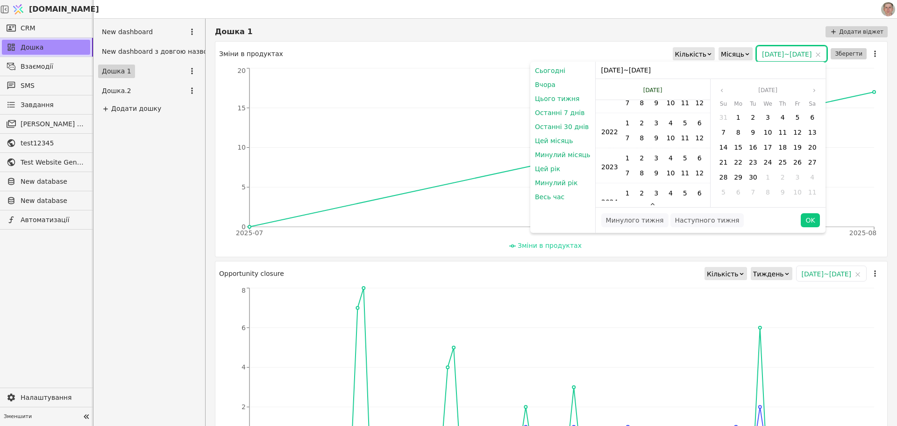
scroll to position [4241, 0]
click at [625, 144] on span "1" at bounding box center [628, 145] width 14 height 14
click at [749, 174] on span "30" at bounding box center [753, 176] width 8 height 7
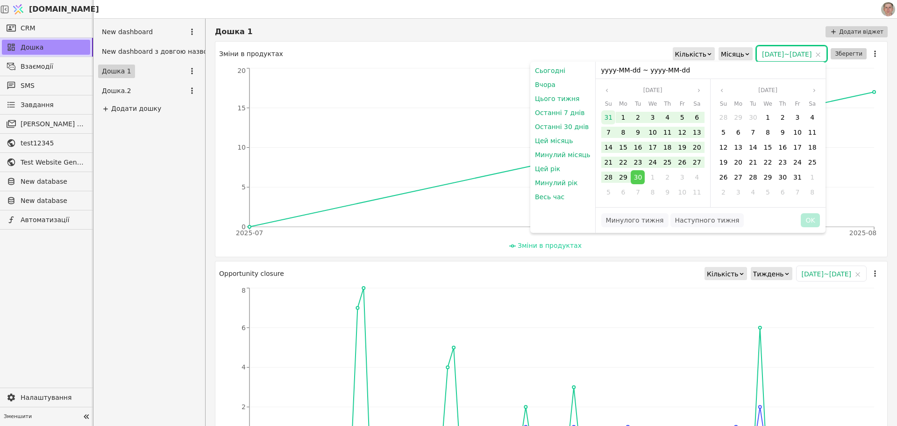
click at [605, 115] on span "31" at bounding box center [608, 117] width 8 height 7
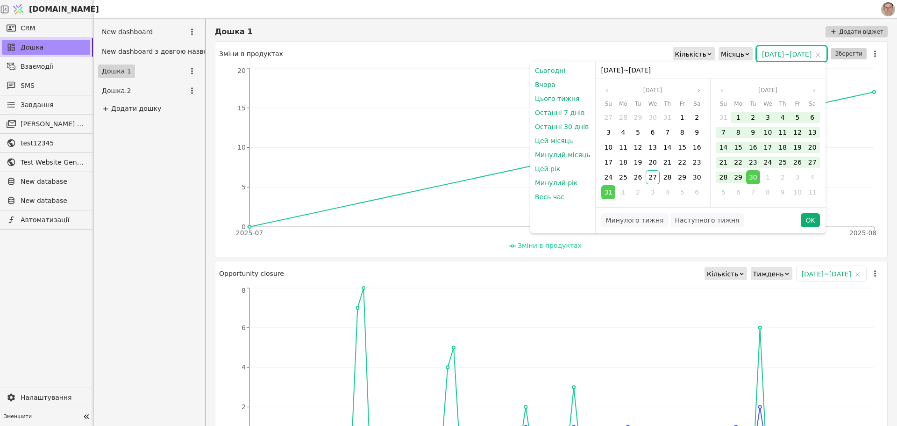
click at [810, 216] on button "OK" at bounding box center [810, 220] width 19 height 14
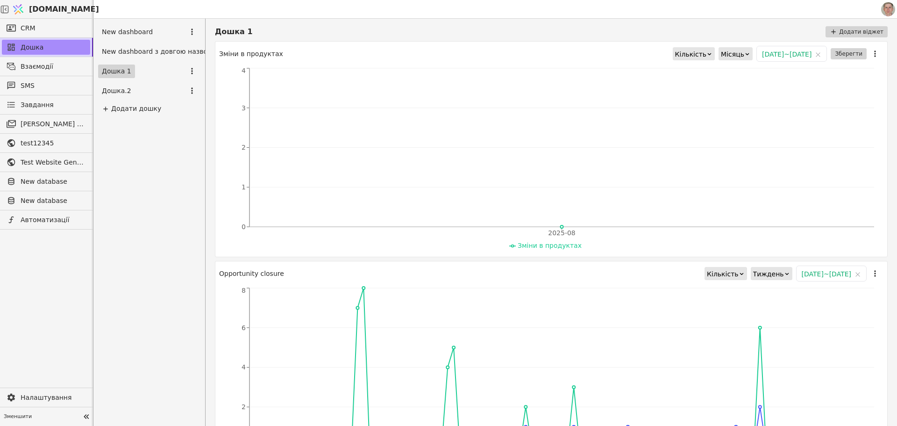
click at [675, 51] on div "Кількість" at bounding box center [690, 54] width 31 height 13
click at [721, 56] on div "Місяць" at bounding box center [732, 54] width 23 height 13
click at [698, 109] on div "Рік" at bounding box center [698, 109] width 34 height 14
click at [735, 51] on div "Рік" at bounding box center [740, 54] width 10 height 13
click at [706, 65] on div "День" at bounding box center [711, 67] width 34 height 14
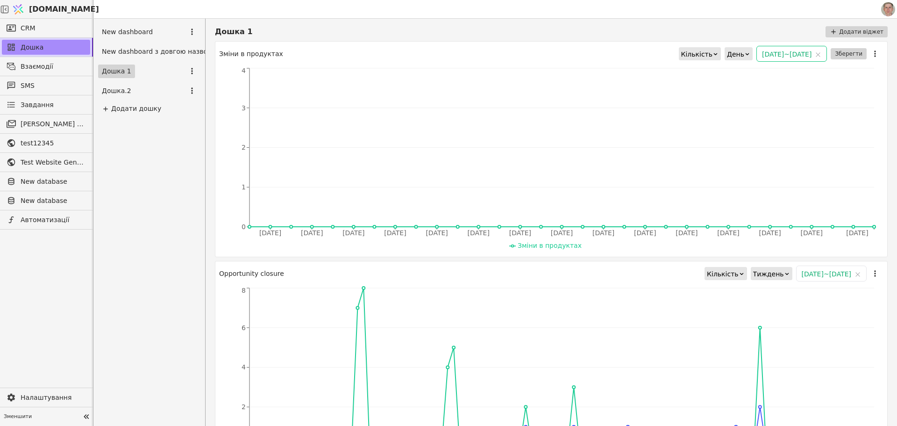
click at [757, 53] on input "2025-08-31 ~ 2025-09-30" at bounding box center [792, 53] width 70 height 15
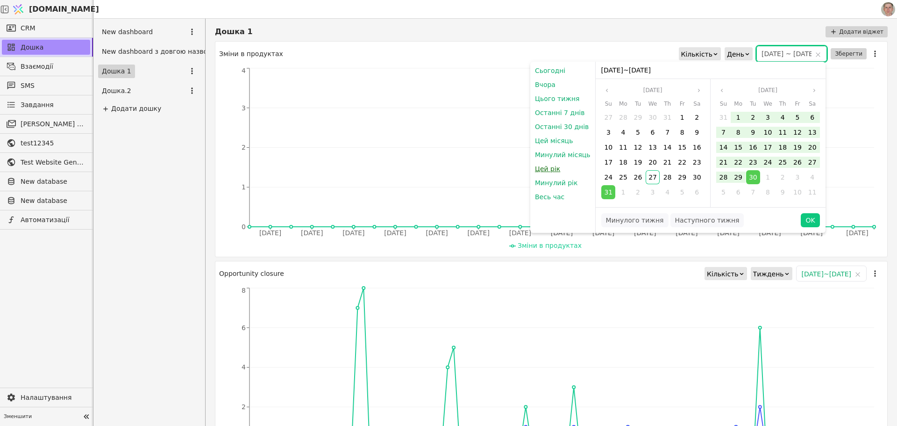
click at [548, 168] on button "Цей рік" at bounding box center [547, 169] width 35 height 14
type input "2025-01-01 ~ 2025-08-27"
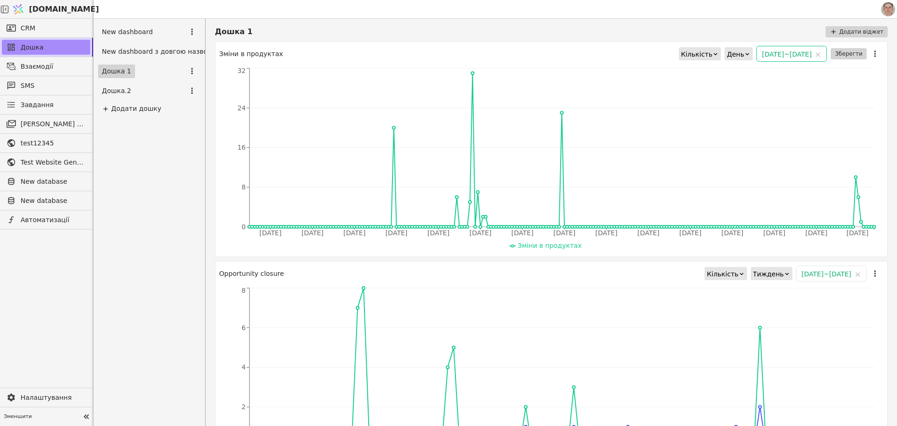
click at [771, 52] on input "2025-01-01 ~ 2025-08-27" at bounding box center [792, 53] width 70 height 15
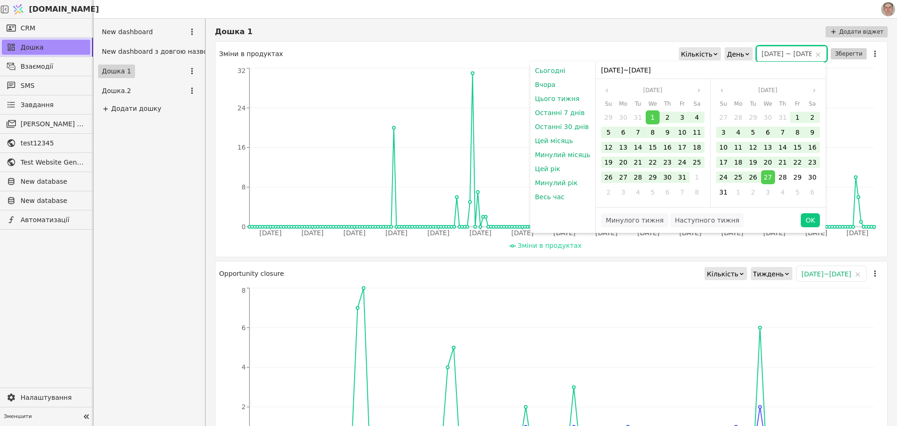
click at [771, 52] on input "2025-01-01 ~ 2025-08-27" at bounding box center [792, 53] width 70 height 15
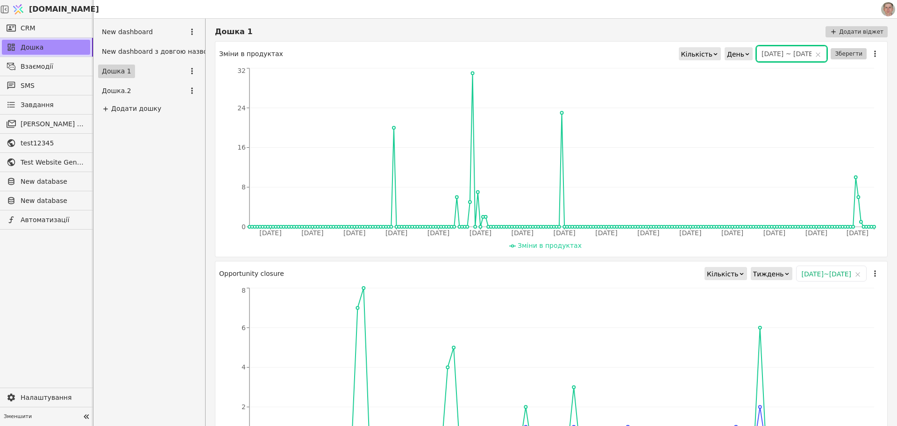
click at [727, 57] on div "День" at bounding box center [735, 54] width 17 height 13
click at [707, 94] on div "Місяць" at bounding box center [706, 95] width 34 height 14
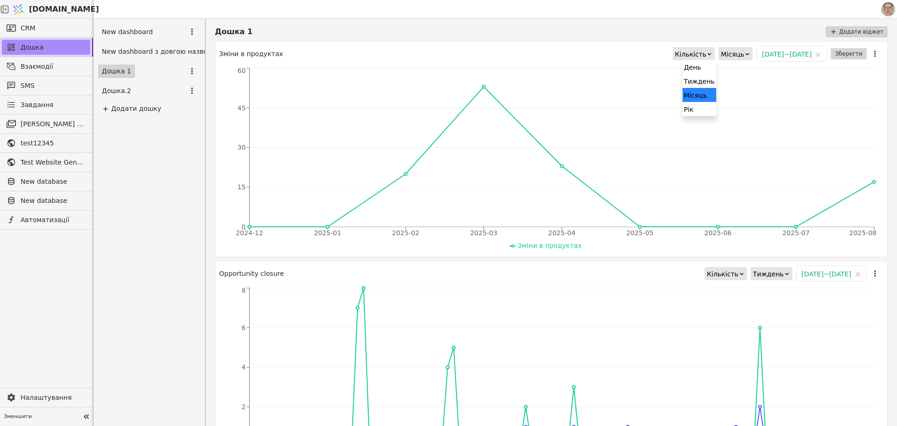
click at [721, 56] on div "Місяць" at bounding box center [732, 54] width 23 height 13
click at [707, 80] on div "Тиждень" at bounding box center [700, 81] width 34 height 14
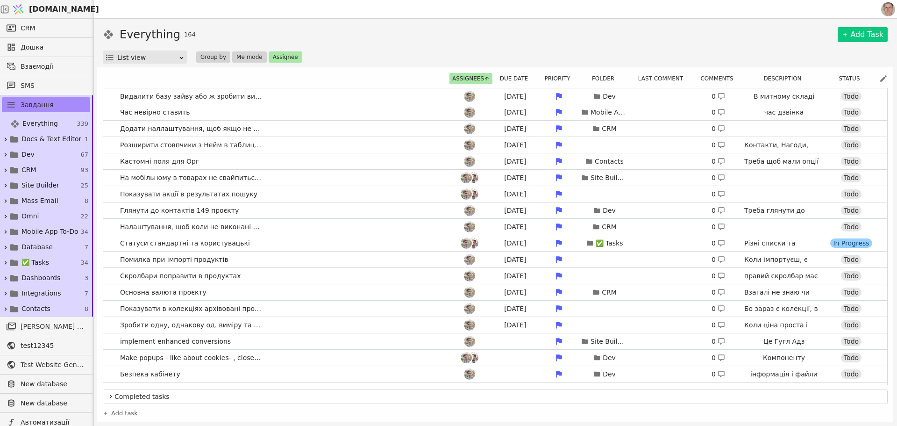
click at [630, 45] on div "Everything 164 Add Task List view Group by Me mode Assignee" at bounding box center [495, 44] width 785 height 37
click at [695, 48] on div "Everything 164 Add Task List view Group by Me mode Assignee" at bounding box center [495, 44] width 785 height 37
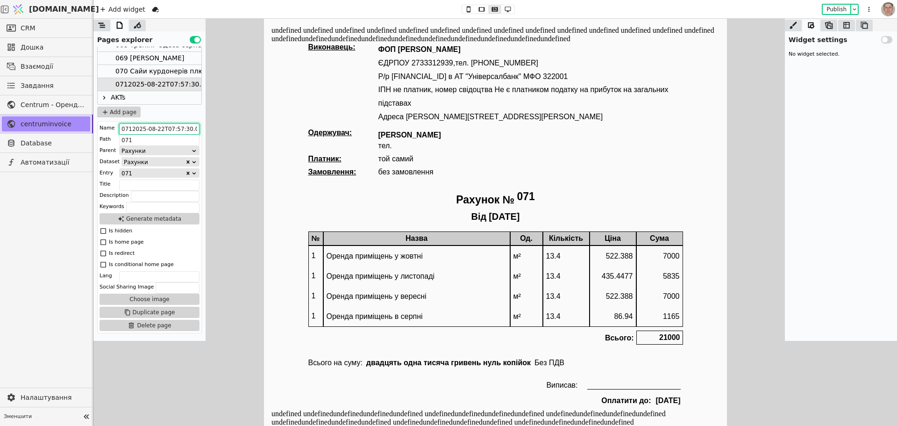
scroll to position [0, 8]
drag, startPoint x: 394, startPoint y: 145, endPoint x: 456, endPoint y: 117, distance: 67.3
type input "071 Буй"
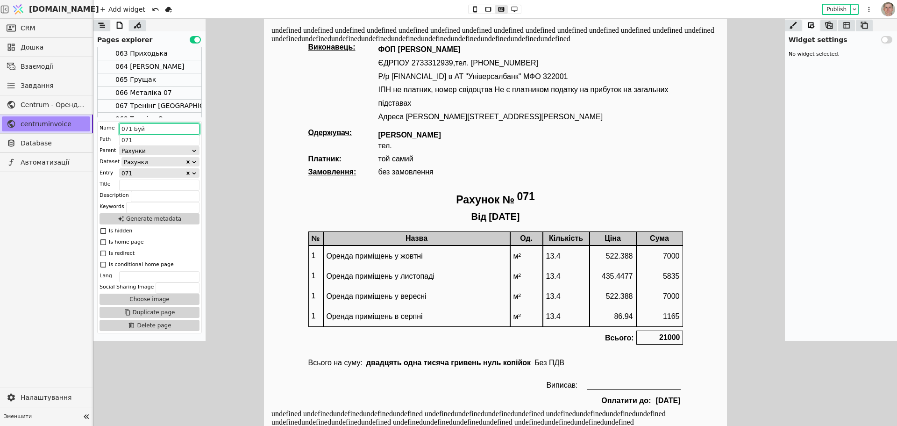
scroll to position [206, 0]
click at [172, 70] on div "067 Тренінг [GEOGRAPHIC_DATA] [DATE]" at bounding box center [183, 70] width 136 height 13
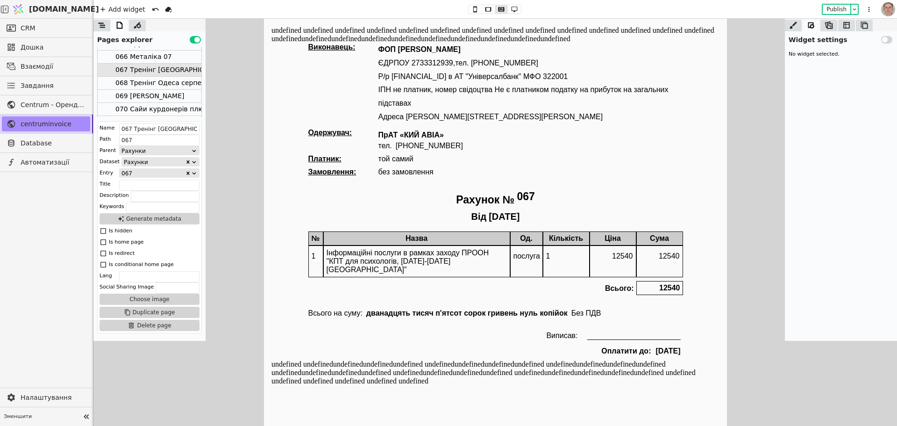
click at [173, 82] on div "068 Тренінг Одеса серпень 2" at bounding box center [165, 83] width 100 height 13
click at [174, 67] on div "067 Тренінг [GEOGRAPHIC_DATA] [DATE]" at bounding box center [183, 70] width 136 height 13
click at [175, 82] on div "068 Тренінг Одеса серпень 2" at bounding box center [165, 83] width 100 height 13
click at [172, 95] on div "069 [PERSON_NAME]" at bounding box center [150, 96] width 104 height 13
